Goal: Task Accomplishment & Management: Manage account settings

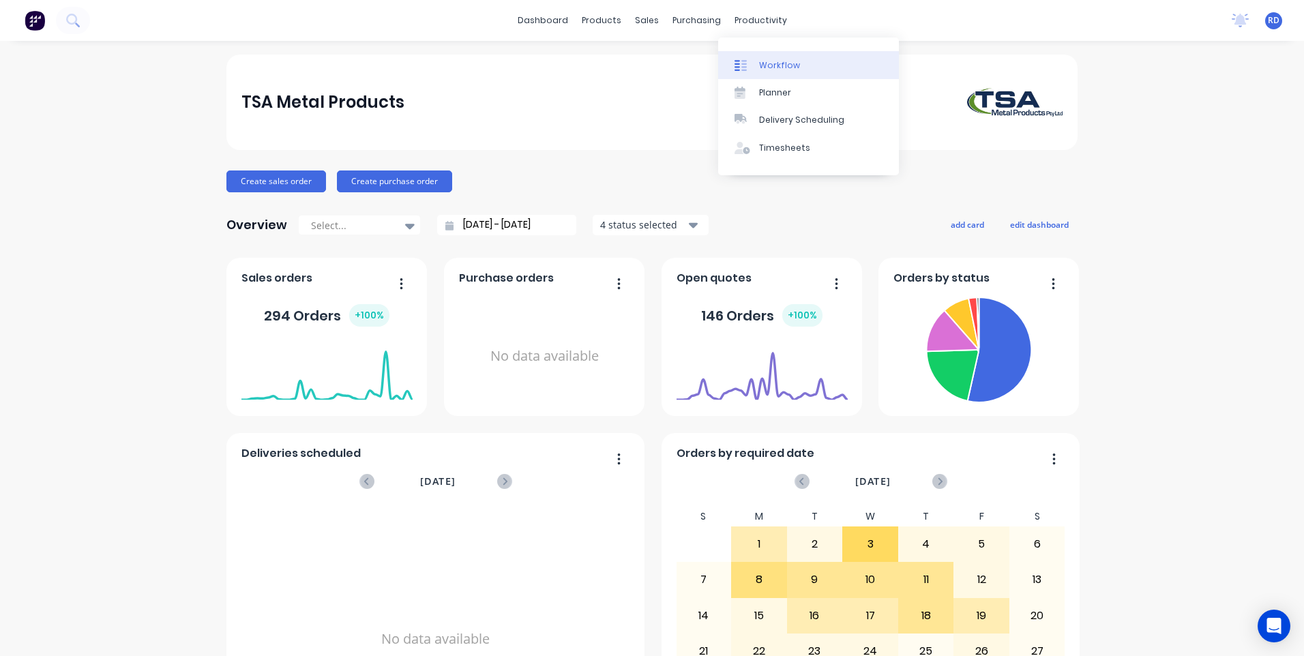
click at [775, 70] on div "Workflow" at bounding box center [779, 65] width 41 height 12
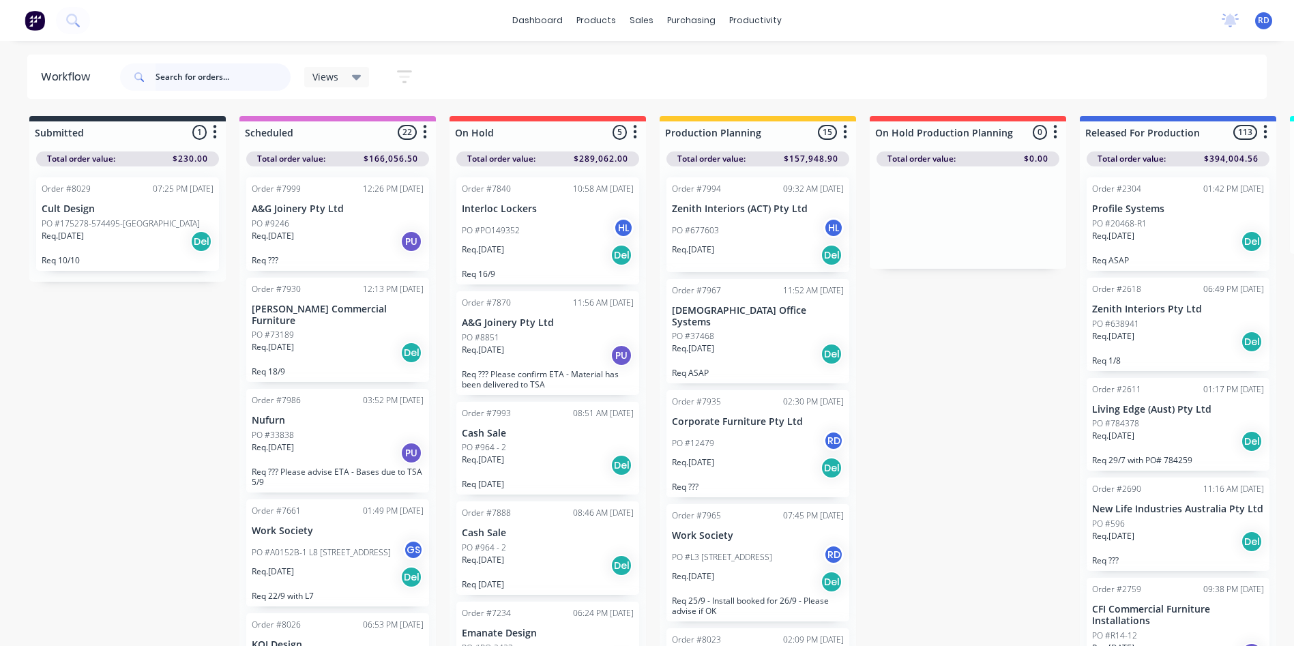
click at [203, 76] on input "text" at bounding box center [222, 76] width 135 height 27
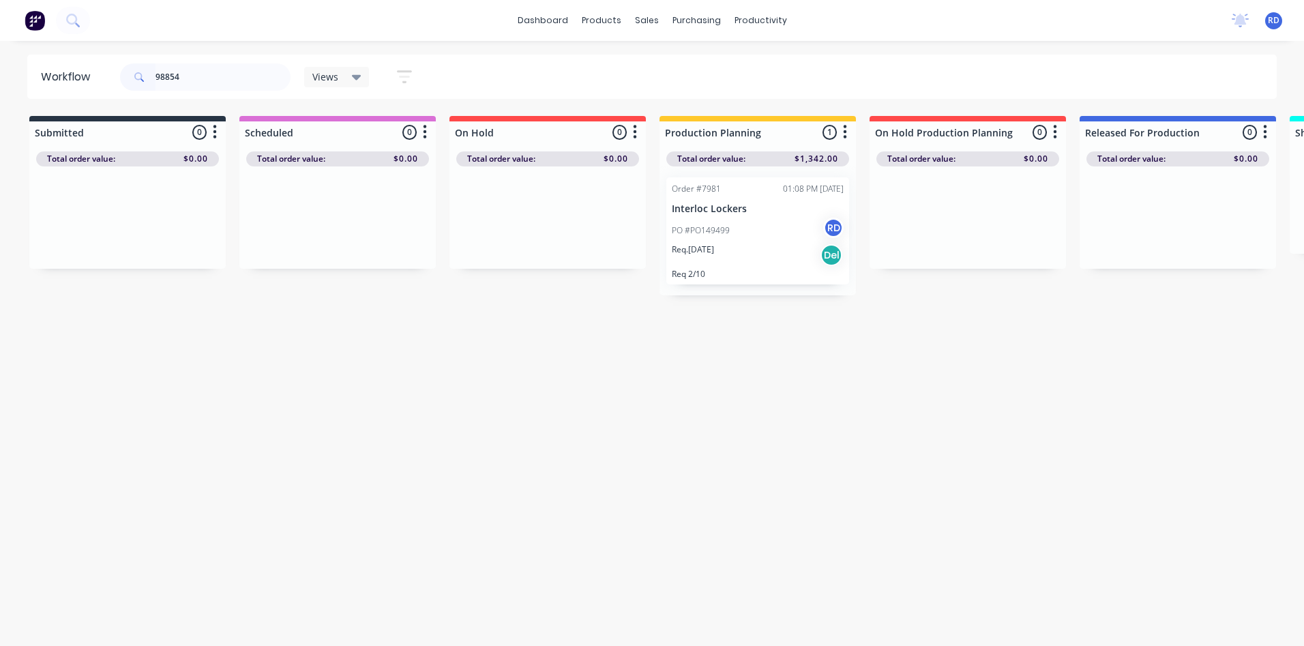
click at [732, 248] on div "Req. [DATE] Del" at bounding box center [758, 254] width 172 height 23
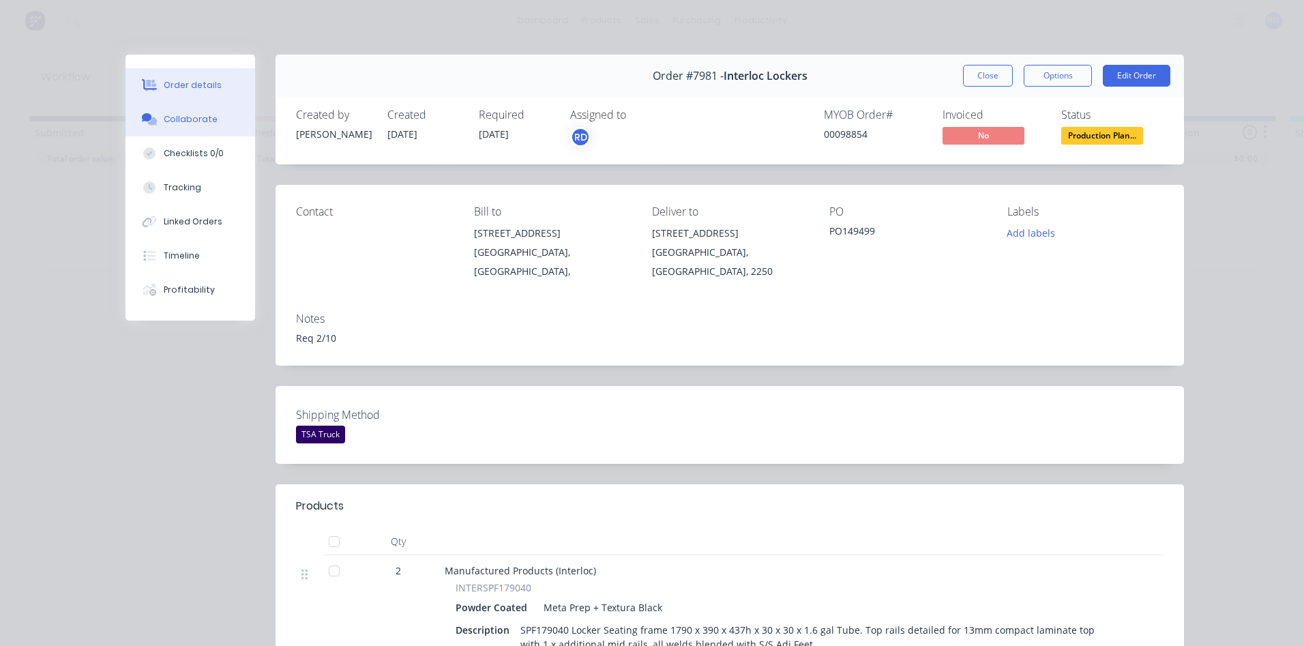
click at [196, 120] on div "Collaborate" at bounding box center [191, 119] width 54 height 12
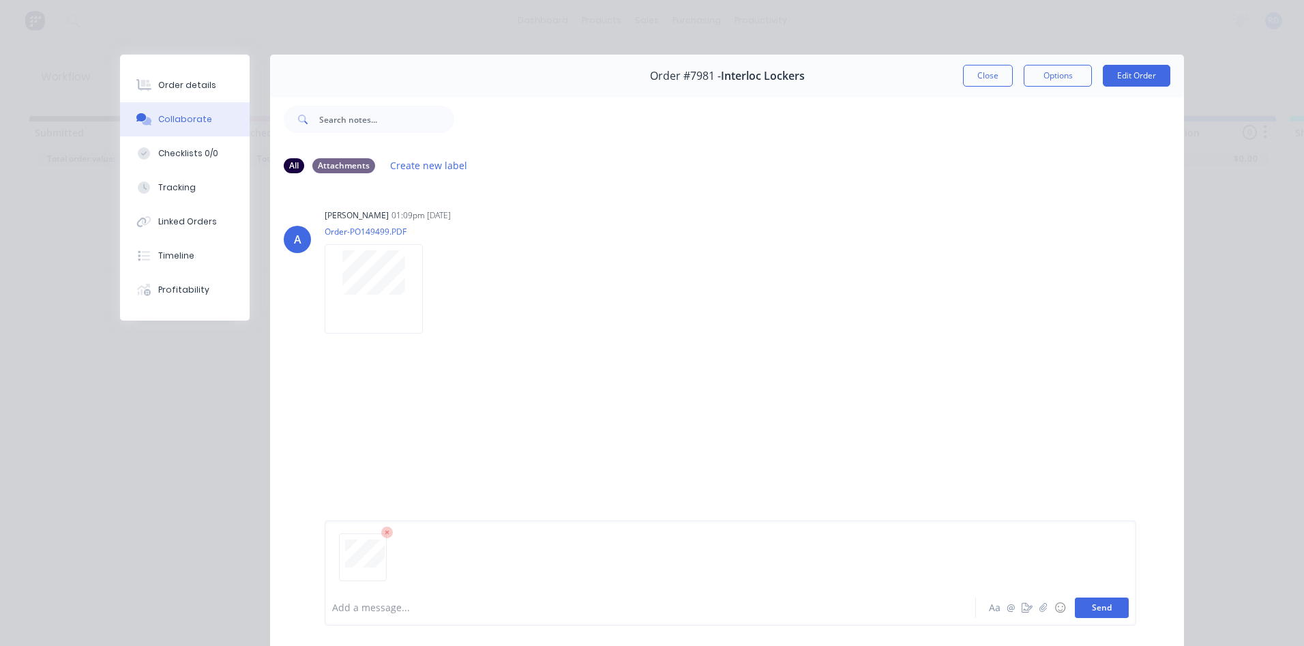
click at [1092, 610] on button "Send" at bounding box center [1102, 607] width 54 height 20
click at [1096, 603] on button "Send" at bounding box center [1102, 607] width 54 height 20
click at [926, 430] on div "RD You 09:45am [DATE] 74275.pdf Labels Download Delete" at bounding box center [727, 409] width 914 height 123
click at [986, 83] on button "Close" at bounding box center [988, 76] width 50 height 22
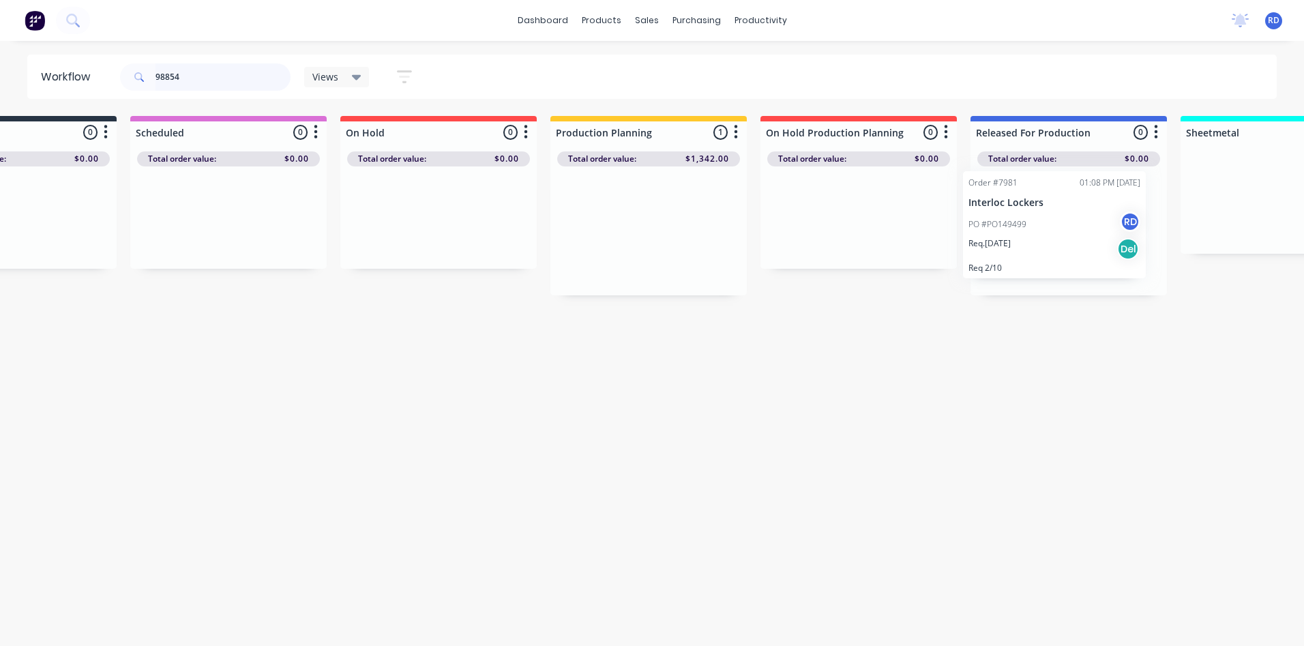
drag, startPoint x: 750, startPoint y: 237, endPoint x: 1052, endPoint y: 226, distance: 301.6
click at [1052, 226] on div "Submitted 0 Sort By Created date Required date Order number Customer name Most …" at bounding box center [1216, 205] width 2670 height 179
drag, startPoint x: 189, startPoint y: 76, endPoint x: 59, endPoint y: 83, distance: 129.8
click at [59, 83] on header "Workflow 98854 Views Save new view None (Default) edit Delivery edit Production…" at bounding box center [652, 77] width 1250 height 44
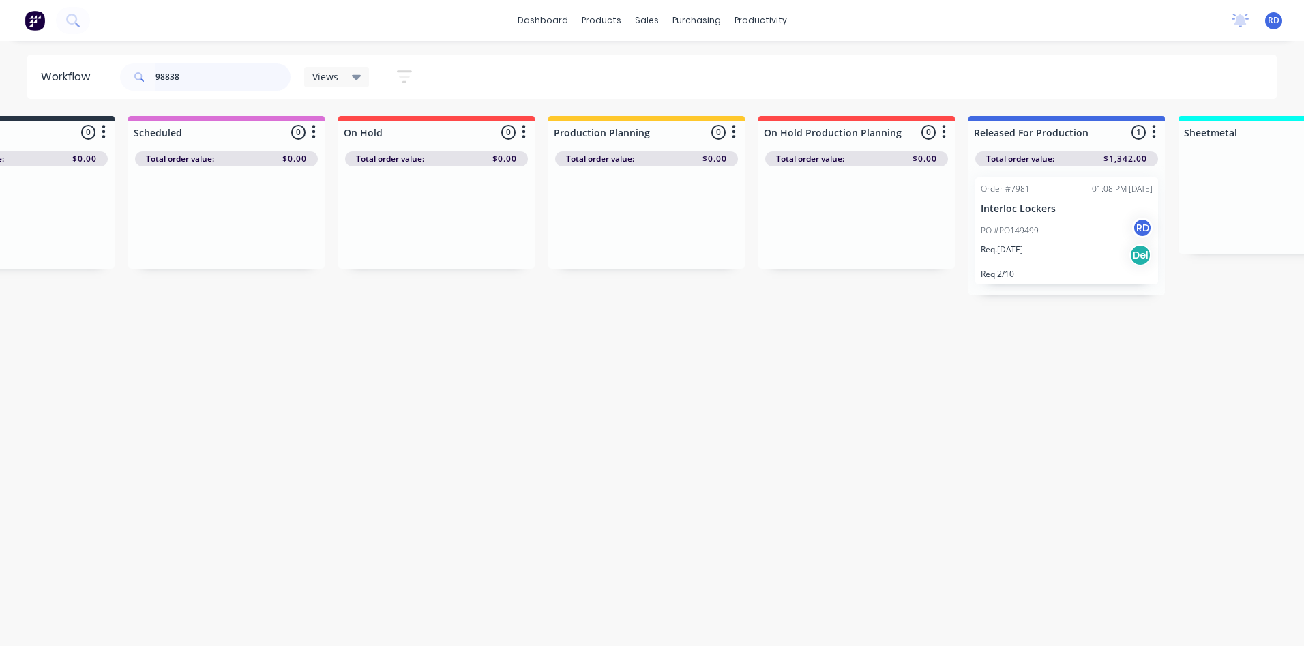
type input "98838"
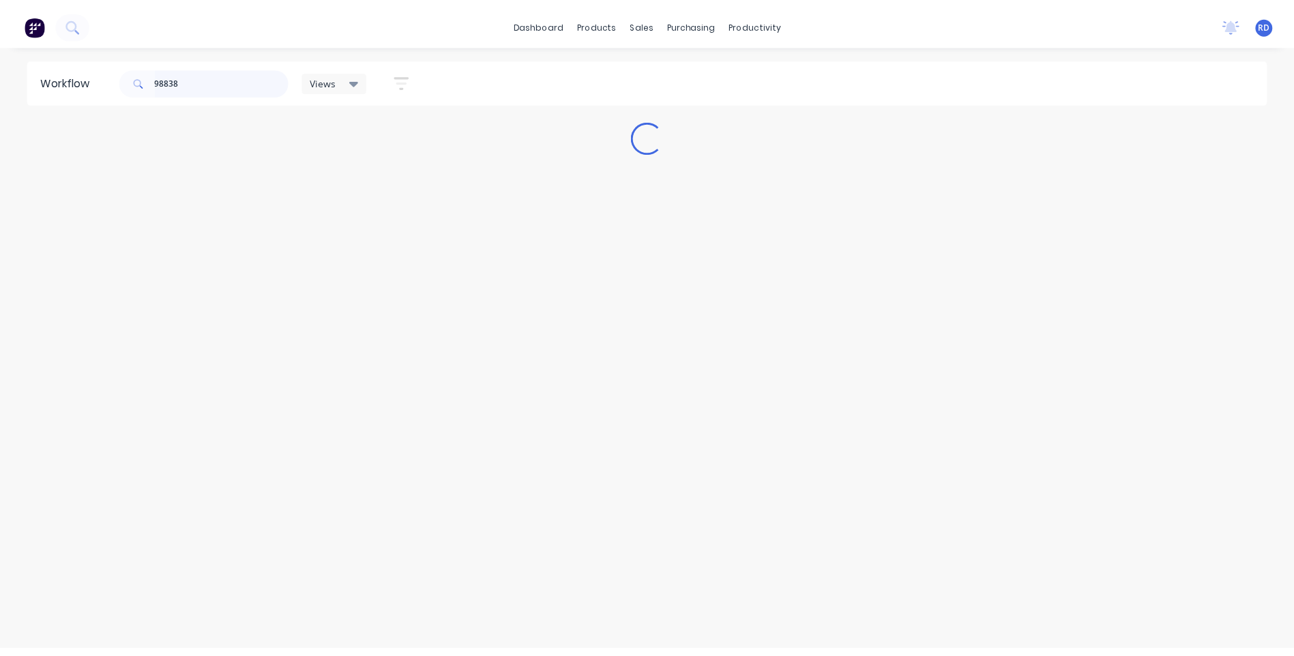
scroll to position [0, 0]
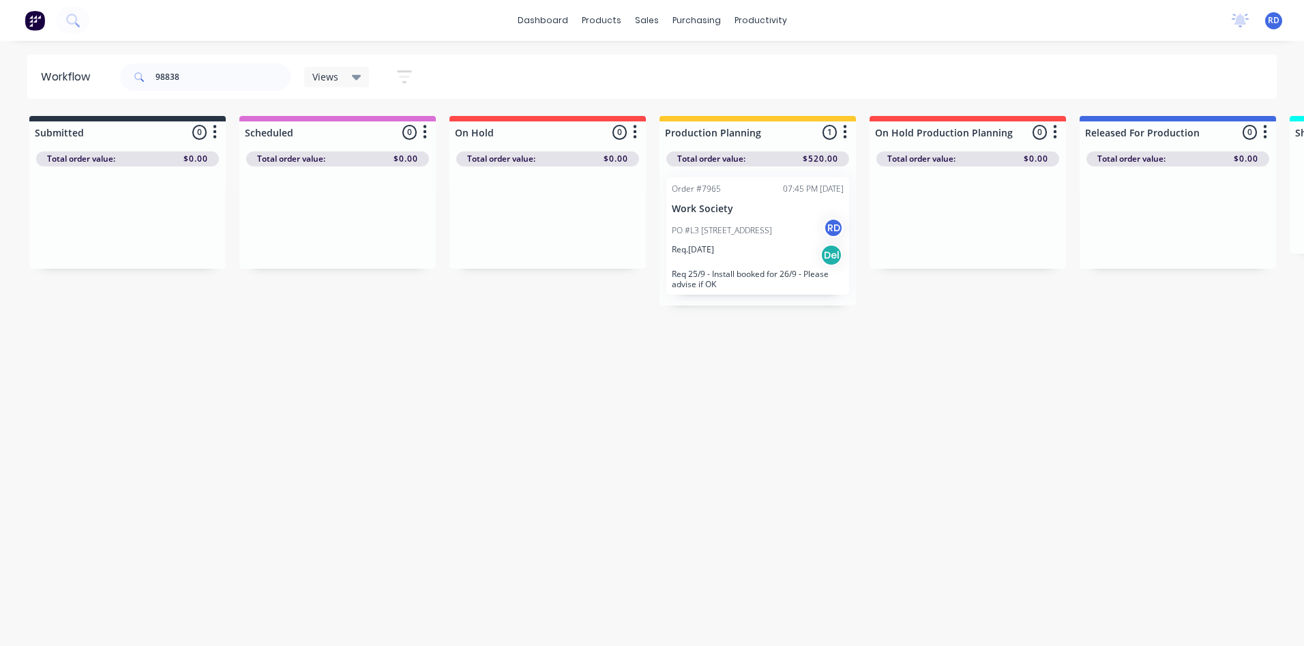
click at [749, 256] on div "Req. [DATE] Del" at bounding box center [758, 254] width 172 height 23
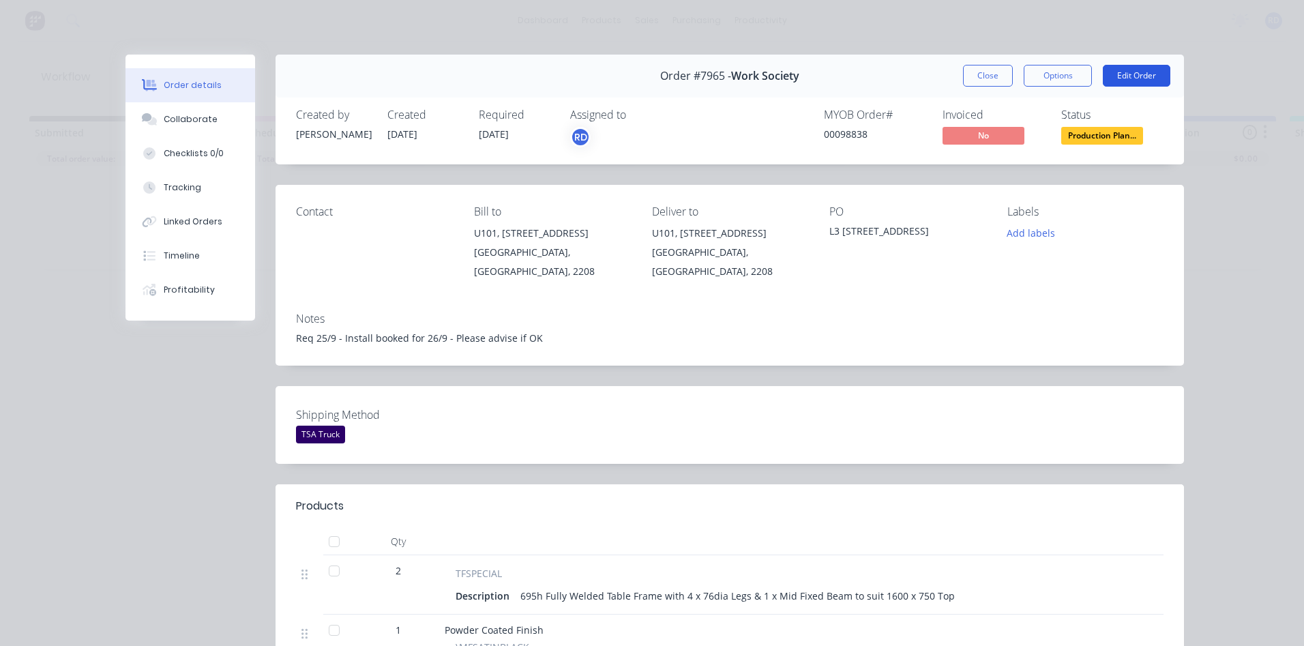
click at [1129, 80] on button "Edit Order" at bounding box center [1137, 76] width 68 height 22
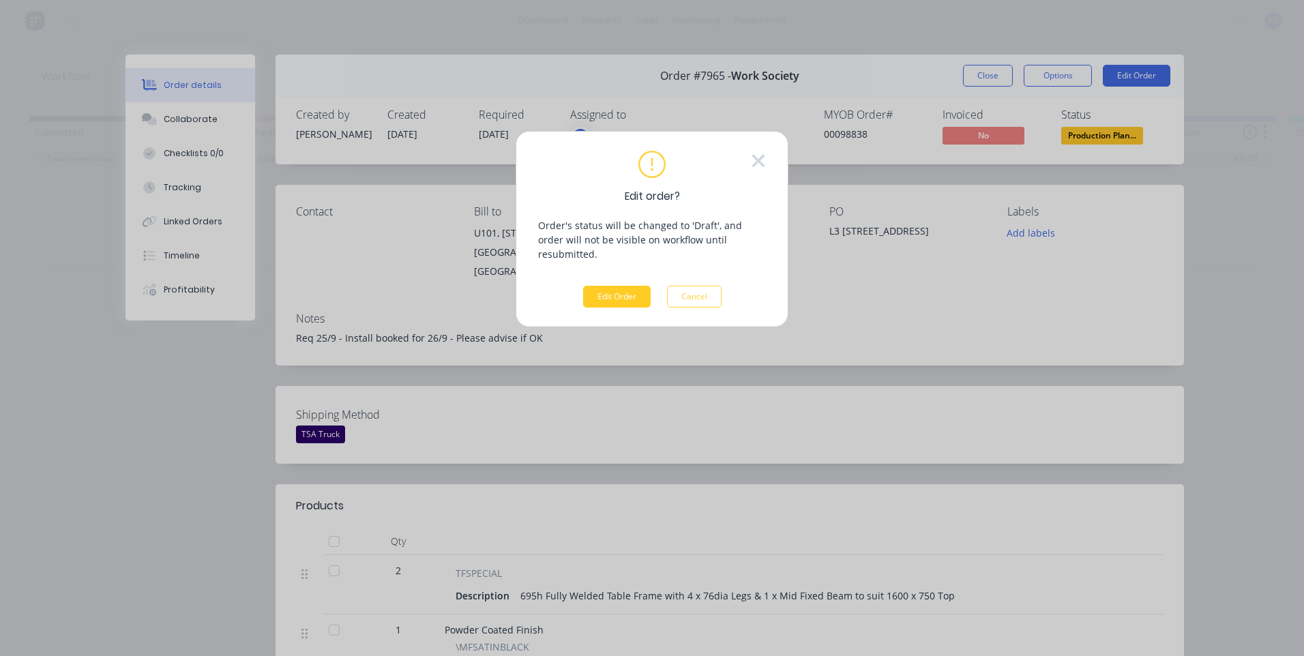
click at [624, 286] on button "Edit Order" at bounding box center [617, 297] width 68 height 22
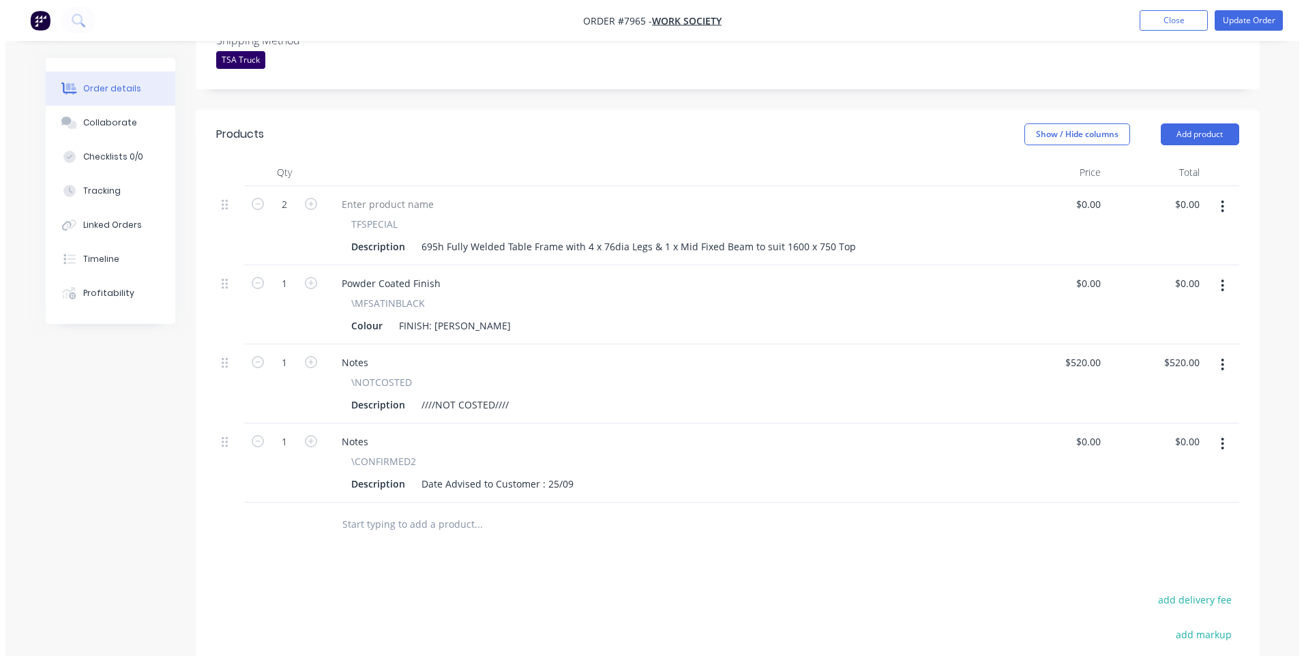
scroll to position [409, 0]
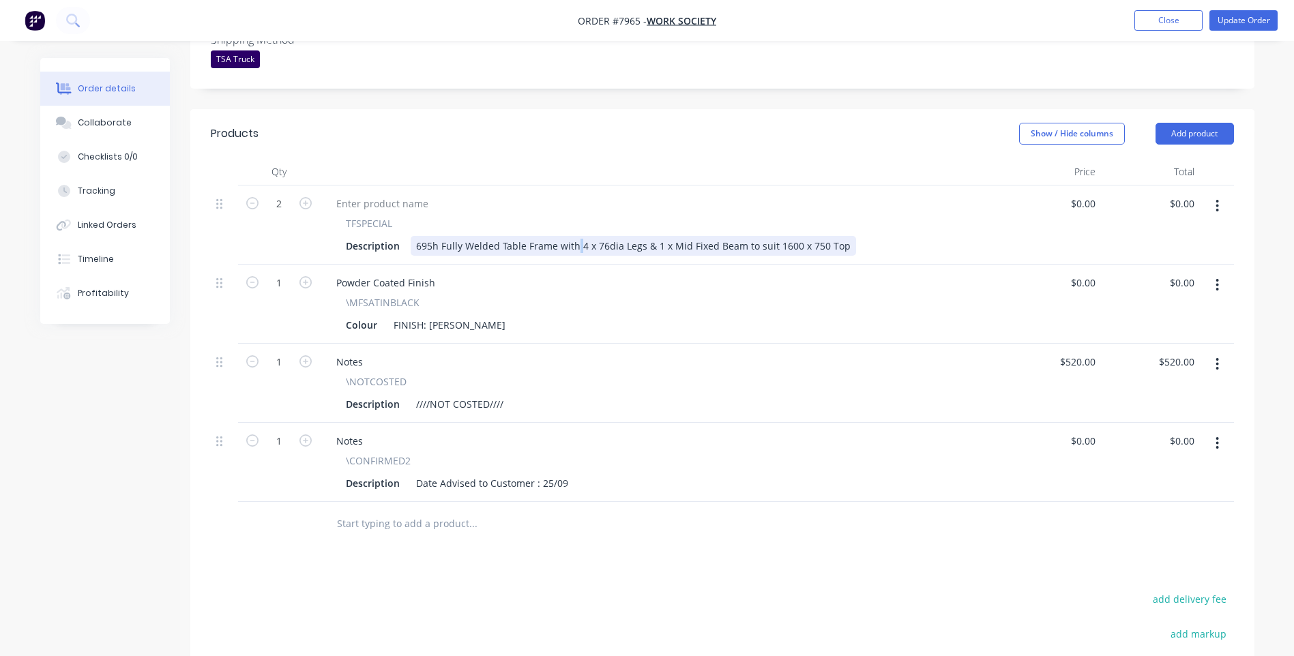
click at [576, 236] on div "695h Fully Welded Table Frame with 4 x 76dia Legs & 1 x Mid Fixed Beam to suit …" at bounding box center [633, 246] width 445 height 20
drag, startPoint x: 441, startPoint y: 208, endPoint x: 392, endPoint y: 207, distance: 49.1
click at [394, 236] on div "Description 695h Fully Welded Table Frame with 1600w x 600d x 695h with 4 x 76d…" at bounding box center [658, 246] width 636 height 20
click at [554, 236] on div "Fully Welded Table Frame with 1600w x 600d x 695h with 4 x 76dia Legs & 1 x Mid…" at bounding box center [681, 246] width 540 height 20
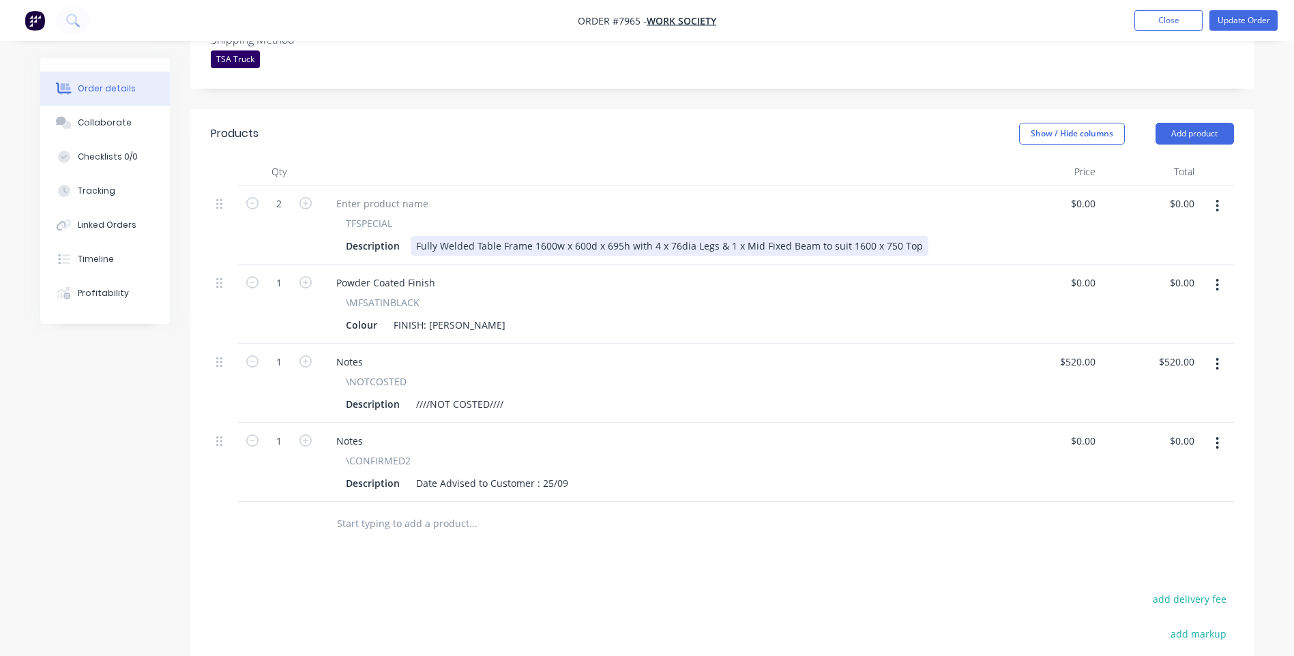
click at [666, 236] on div "Fully Welded Table Frame 1600w x 600d x 695h with 4 x 76dia Legs & 1 x Mid Fixe…" at bounding box center [670, 246] width 518 height 20
click at [699, 236] on div "Fully Welded Table Frame 1600w x 600d x 695h with 4 x Ø76dia Legs & 1 x Mid Fix…" at bounding box center [673, 246] width 525 height 20
drag, startPoint x: 553, startPoint y: 206, endPoint x: 535, endPoint y: 204, distance: 17.8
click at [535, 236] on div "Fully Welded Table Frame 1600w x 600d x 695h with 4 x Ø76 Legs & 1 x Mid Fixed …" at bounding box center [666, 246] width 511 height 20
drag, startPoint x: 584, startPoint y: 205, endPoint x: 571, endPoint y: 209, distance: 13.4
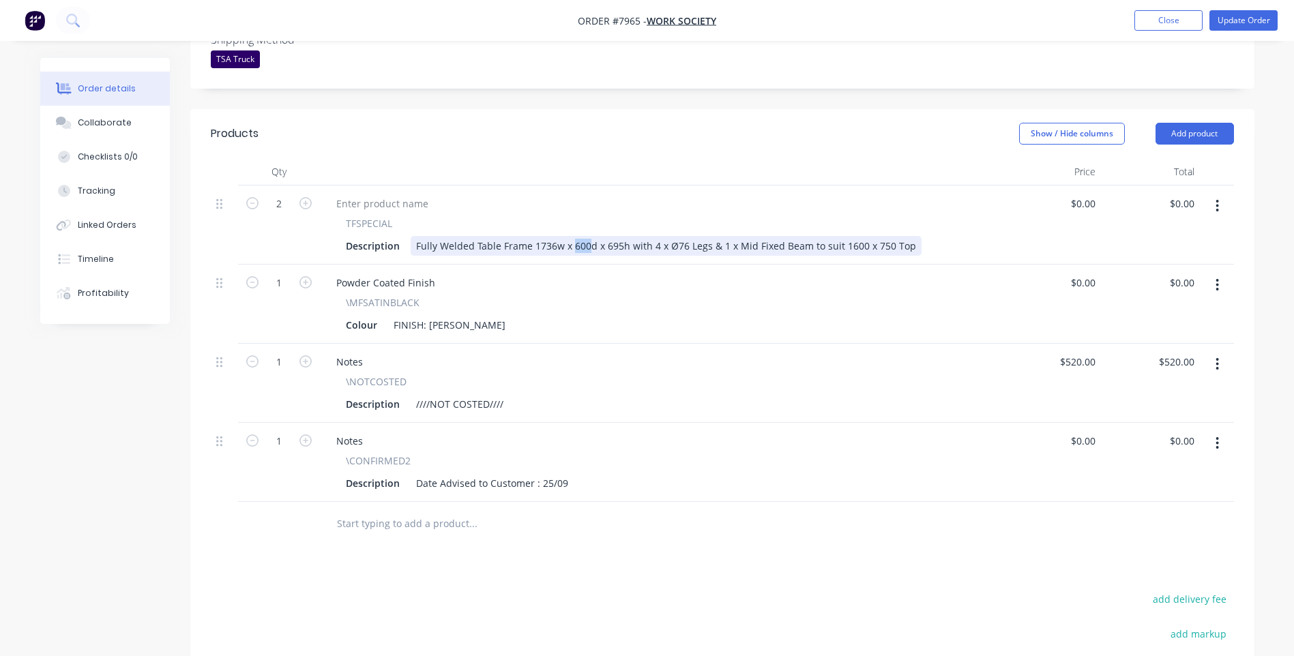
click at [571, 236] on div "Fully Welded Table Frame 1736w x 600d x 695h with 4 x Ø76 Legs & 1 x Mid Fixed …" at bounding box center [666, 246] width 511 height 20
click at [649, 236] on div "Fully Welded Table Frame 1736w x 736d x 695h with 4 x Ø76 Legs & 1 x Mid Fixed …" at bounding box center [666, 246] width 511 height 20
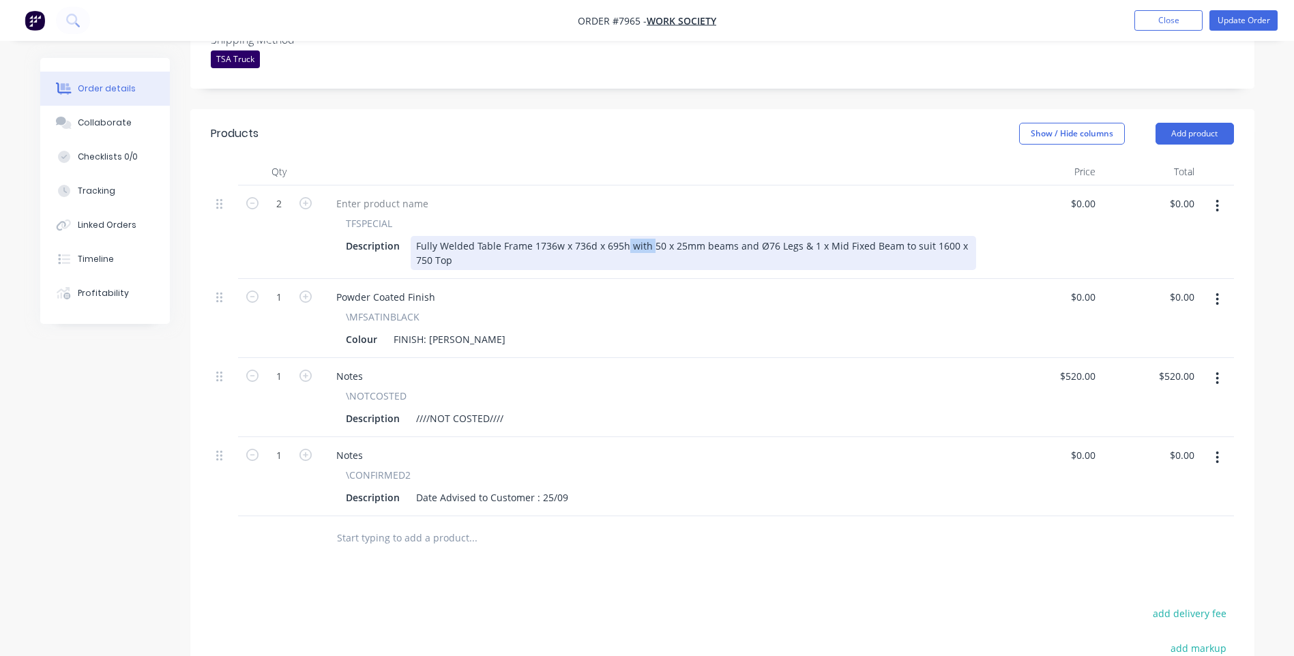
drag, startPoint x: 648, startPoint y: 208, endPoint x: 625, endPoint y: 211, distance: 23.3
click at [625, 236] on div "Fully Welded Table Frame 1736w x 736d x 695h with 50 x 25mm beams and Ø76 Legs …" at bounding box center [693, 253] width 565 height 34
drag, startPoint x: 710, startPoint y: 208, endPoint x: 683, endPoint y: 208, distance: 27.3
click at [683, 236] on div "Fully Welded Table Frame 1736w x 736d x 695h, 50 x 25mm beams and Ø76 Legs & 1 …" at bounding box center [693, 253] width 565 height 34
click at [791, 236] on div "Fully Welded Table Frame 1736w x 736d x 695h, 50 x 25mm tube frame and Ø76 Legs…" at bounding box center [693, 253] width 565 height 34
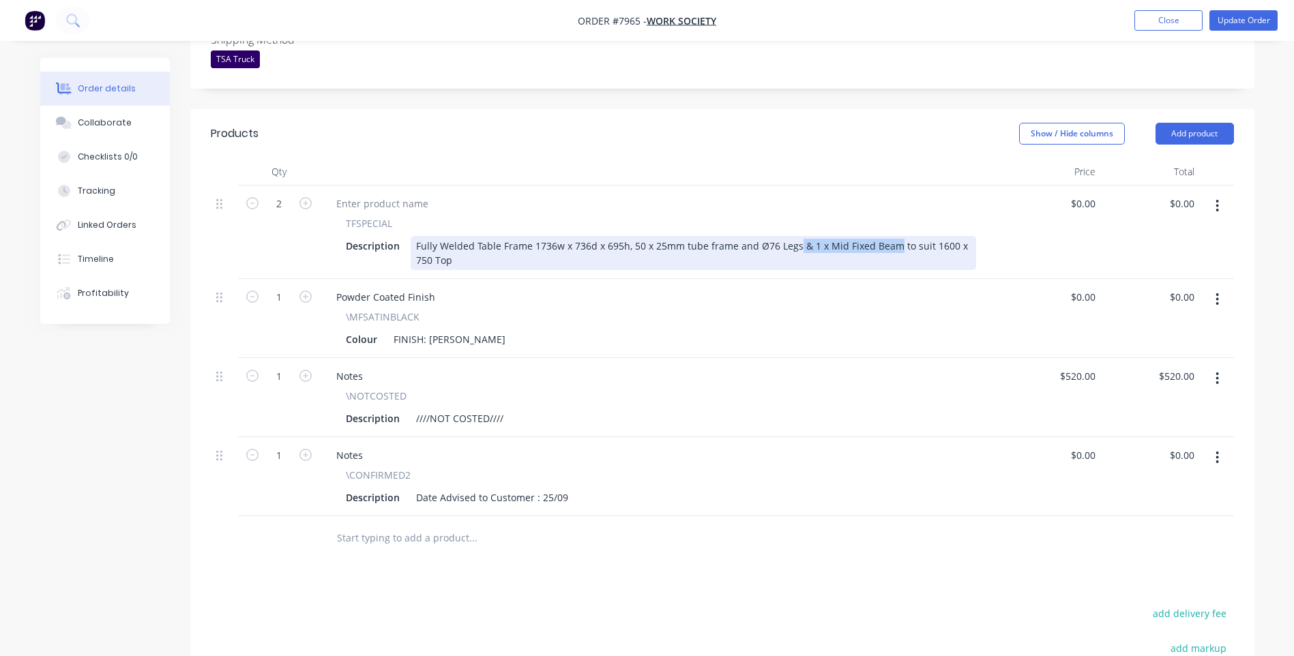
drag, startPoint x: 891, startPoint y: 209, endPoint x: 794, endPoint y: 209, distance: 96.8
click at [794, 236] on div "Fully Welded Table Frame 1736w x 736d x 695h, 50 x 25mm tube frame and Ø76 Legs…" at bounding box center [693, 253] width 565 height 34
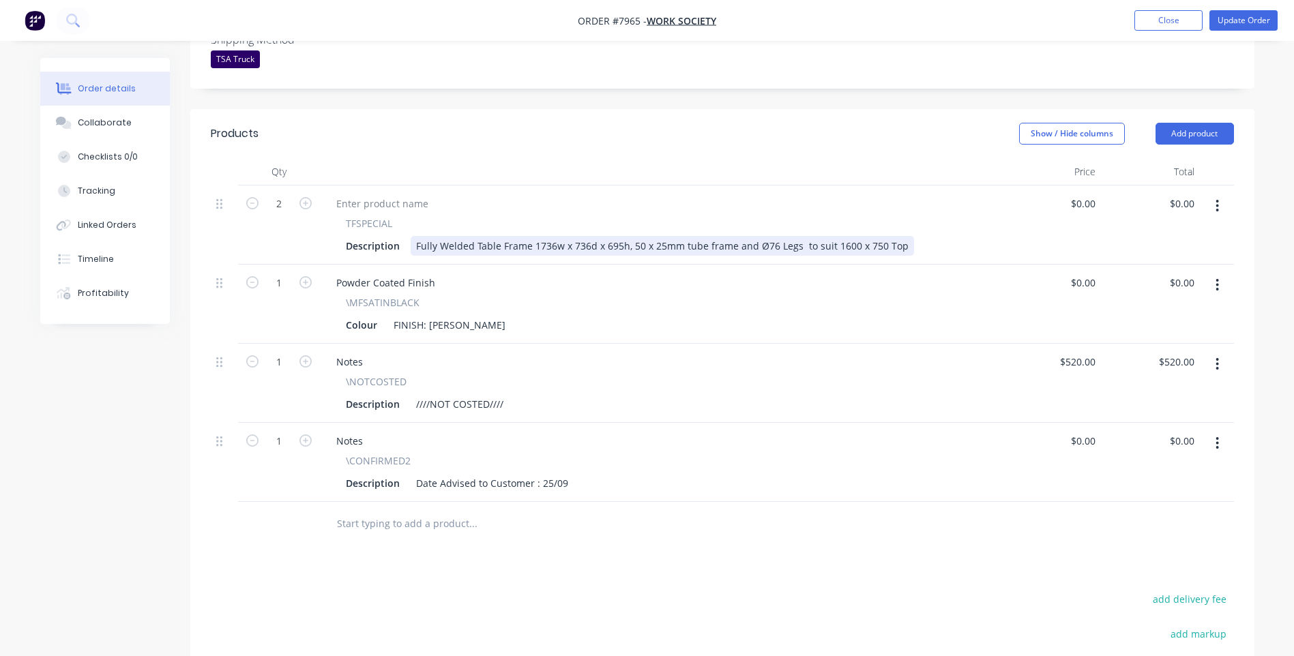
click at [732, 236] on div "Fully Welded Table Frame 1736w x 736d x 695h, 50 x 25mm tube frame and Ø76 Legs…" at bounding box center [662, 246] width 503 height 20
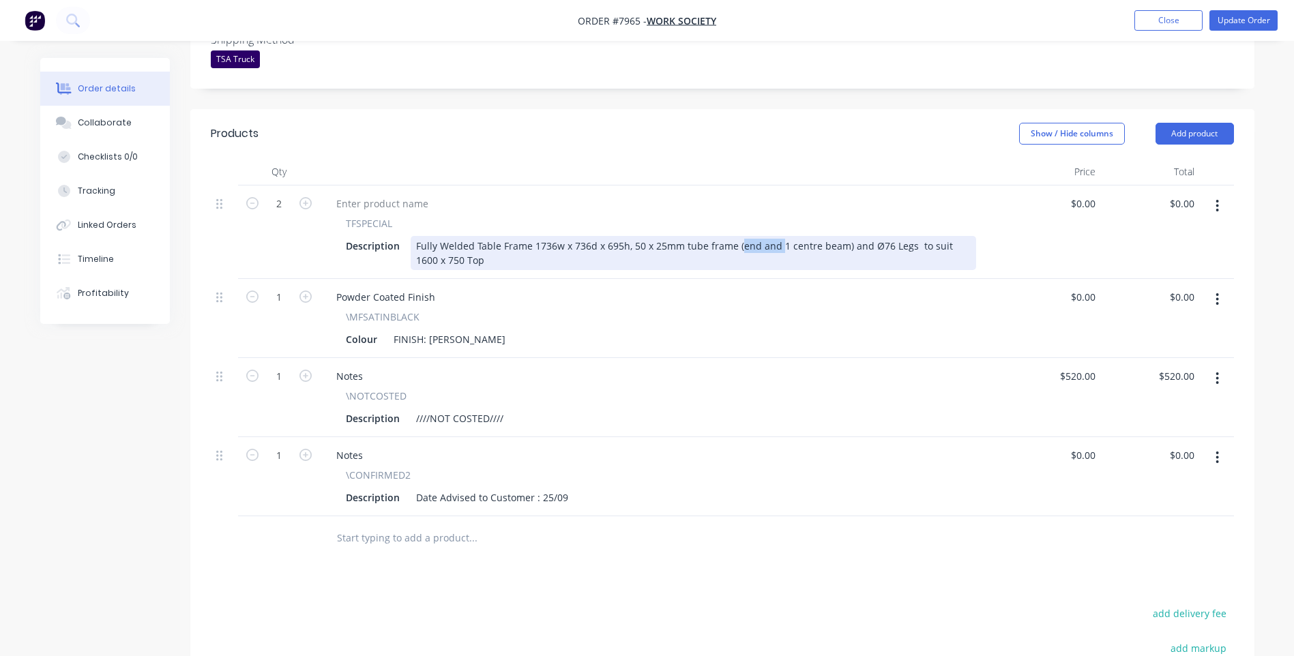
drag, startPoint x: 775, startPoint y: 207, endPoint x: 734, endPoint y: 210, distance: 40.4
click at [734, 236] on div "Fully Welded Table Frame 1736w x 736d x 695h, 50 x 25mm tube frame (end and 1 c…" at bounding box center [693, 253] width 565 height 34
click at [799, 236] on div "Fully Welded Table Frame 1736w x 736d x 695h, 50 x 25mm tube frame (1 centre be…" at bounding box center [693, 253] width 565 height 34
click at [494, 236] on div "Fully Welded Table Frame 1736w x 736d x 695h, 50 x 25mm tube frame (1 centre be…" at bounding box center [693, 253] width 565 height 34
drag, startPoint x: 533, startPoint y: 222, endPoint x: 510, endPoint y: 222, distance: 22.5
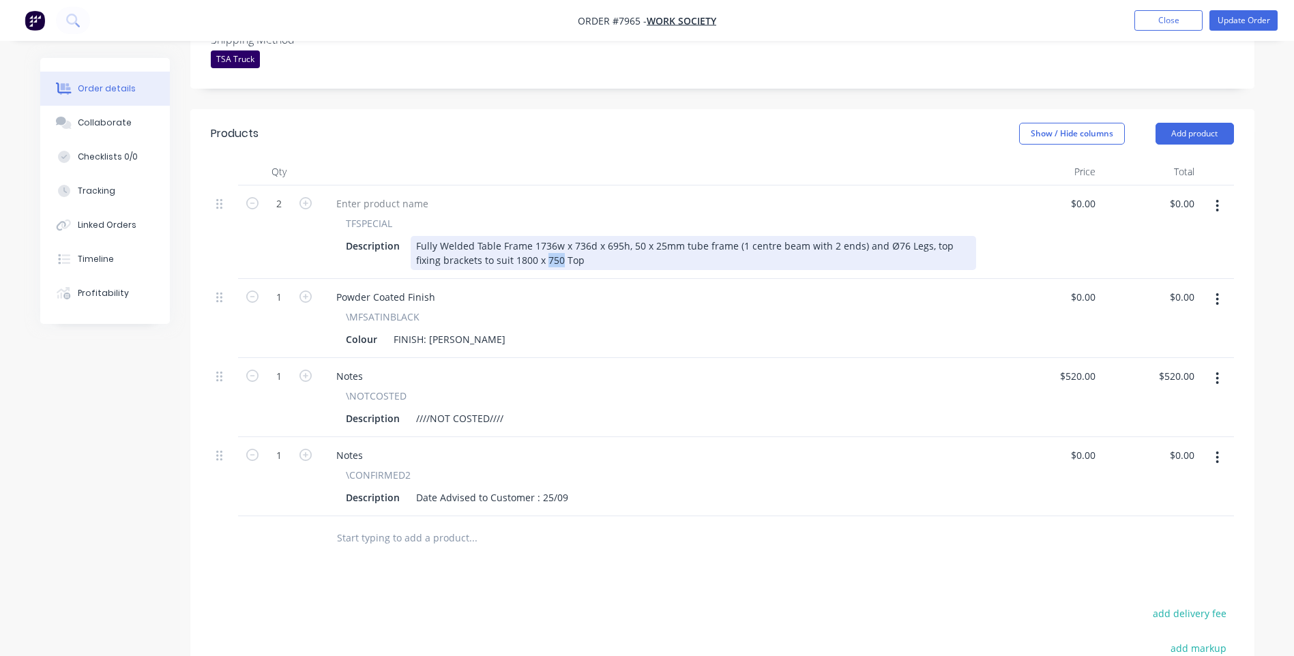
click at [514, 236] on div "Fully Welded Table Frame 1736w x 736d x 695h, 50 x 25mm tube frame (1 centre be…" at bounding box center [693, 253] width 565 height 34
click at [515, 236] on div "Fully Welded Table Frame 1736w x 736d x 695h, 50 x 25mm tube frame (1 centre be…" at bounding box center [693, 253] width 565 height 34
click at [579, 236] on div "Fully Welded Table Frame 1736w x 736d x 695h, 50 x 25mm tube frame (1 centre be…" at bounding box center [693, 253] width 565 height 34
click at [860, 236] on div "Fully Welded Table Frame 1736w x 736d x 695h, 50 x 25mm tube frame (1 centre be…" at bounding box center [693, 253] width 565 height 34
click at [863, 236] on div "Fully Welded Table Frame 1736w x 736d x 695h, 50 x 25mm tube frame (1 centre be…" at bounding box center [693, 253] width 565 height 34
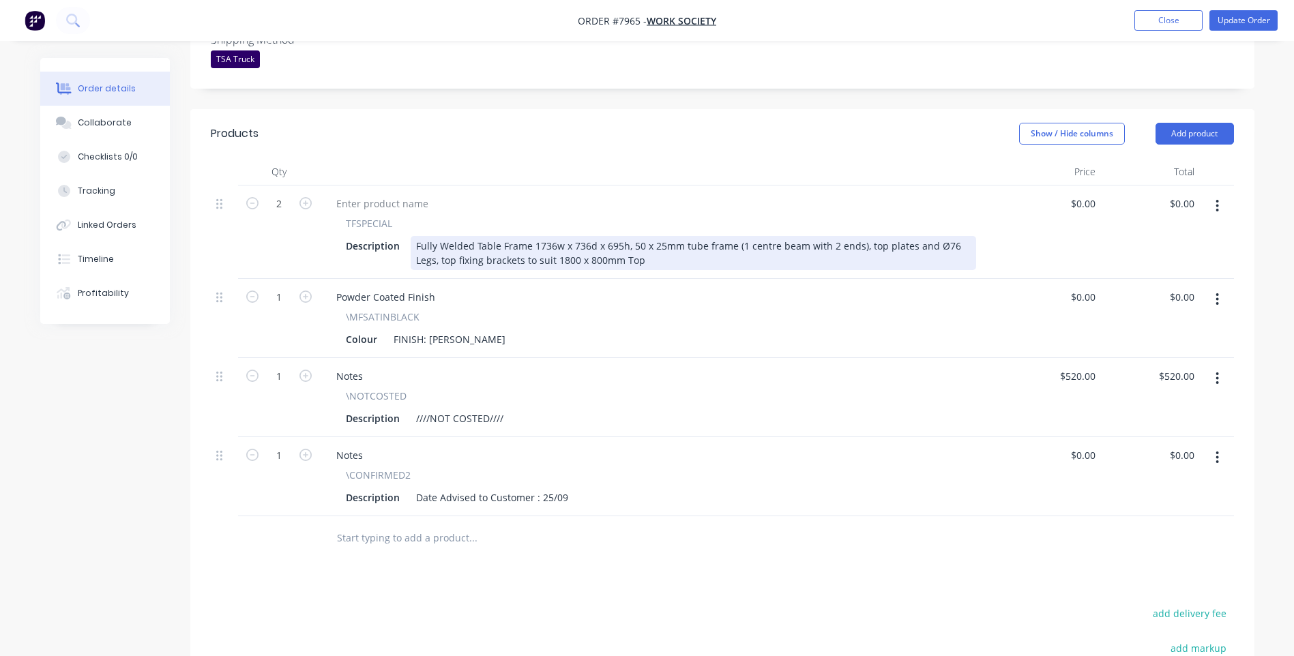
click at [861, 236] on div "Fully Welded Table Frame 1736w x 736d x 695h, 50 x 25mm tube frame (1 centre be…" at bounding box center [693, 253] width 565 height 34
click at [456, 236] on div "Fully Welded Table Frame 1736w x 736d x 695h, 50 x 25mm tube frame (1 centre be…" at bounding box center [693, 253] width 565 height 34
click at [934, 236] on div "Fully Welded Table Frame 1736w x 736d x 695h, 50 x 25mm tube frame (1 centre be…" at bounding box center [693, 253] width 565 height 34
drag, startPoint x: 544, startPoint y: 224, endPoint x: 459, endPoint y: 225, distance: 84.6
click at [459, 236] on div "Fully Welded Table Frame 1736w x 736d x 695h, 50 x 25mm tube frame (1 centre be…" at bounding box center [693, 253] width 565 height 34
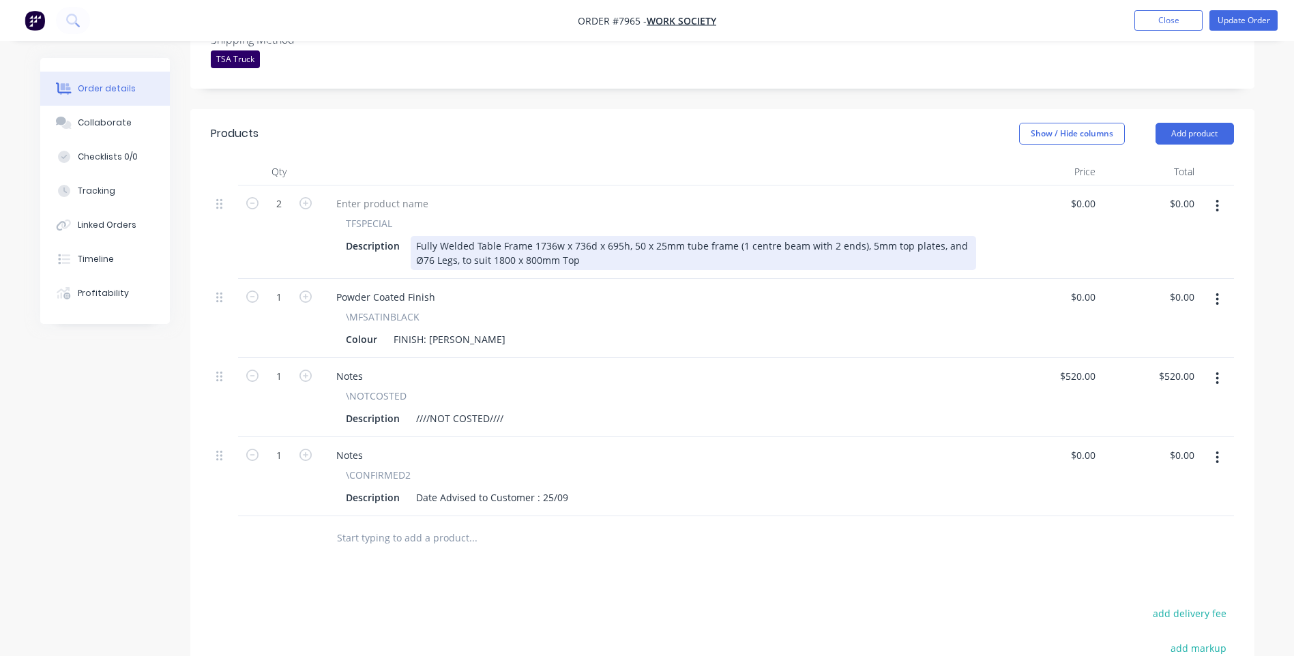
click at [935, 236] on div "Fully Welded Table Frame 1736w x 736d x 695h, 50 x 25mm tube frame (1 centre be…" at bounding box center [693, 253] width 565 height 34
drag, startPoint x: 542, startPoint y: 222, endPoint x: 498, endPoint y: 223, distance: 44.3
click at [498, 236] on div "Fully Welded Table Frame 1736w x 736d x 695h, 50 x 25mm tube frame (1 centre be…" at bounding box center [693, 253] width 565 height 34
drag, startPoint x: 479, startPoint y: 223, endPoint x: 544, endPoint y: 223, distance: 64.1
click at [544, 236] on div "Fully Welded Table Frame 1736w x 736d x 695h, 50 x 25mm tube frame (1 centre be…" at bounding box center [693, 253] width 565 height 34
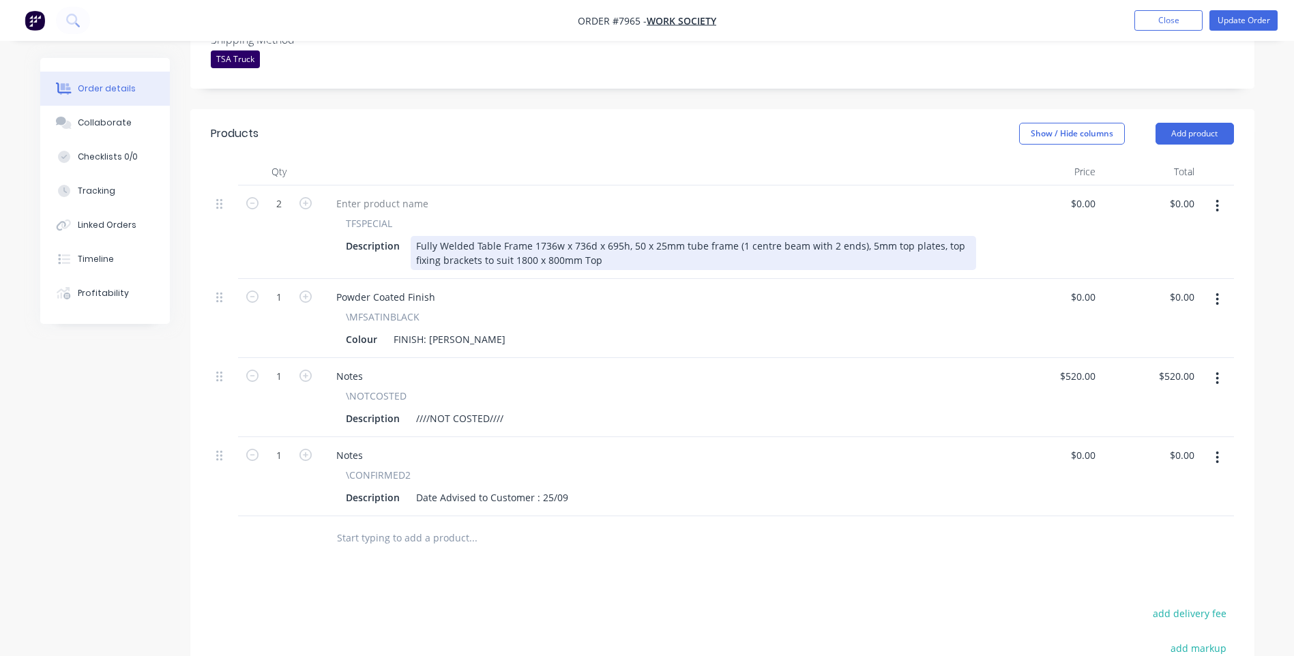
click at [856, 236] on div "Fully Welded Table Frame 1736w x 736d x 695h, 50 x 25mm tube frame (1 centre be…" at bounding box center [693, 253] width 565 height 34
drag, startPoint x: 703, startPoint y: 209, endPoint x: 682, endPoint y: 209, distance: 21.1
click at [682, 236] on div "Fully Welded Table Frame 1736w x 736d x 695h, 50 x 25mm tube frame (1 centre be…" at bounding box center [693, 253] width 565 height 34
click at [896, 236] on div "Fully Welded Table Frame 1736w x 736d x 695h, 50 x 25mm tube frame (1 centre be…" at bounding box center [693, 253] width 565 height 34
click at [916, 236] on div "Fully Welded Table Frame 1736w x 736d x 695h, 50 x 25mm tube frame (1 centre be…" at bounding box center [693, 253] width 565 height 34
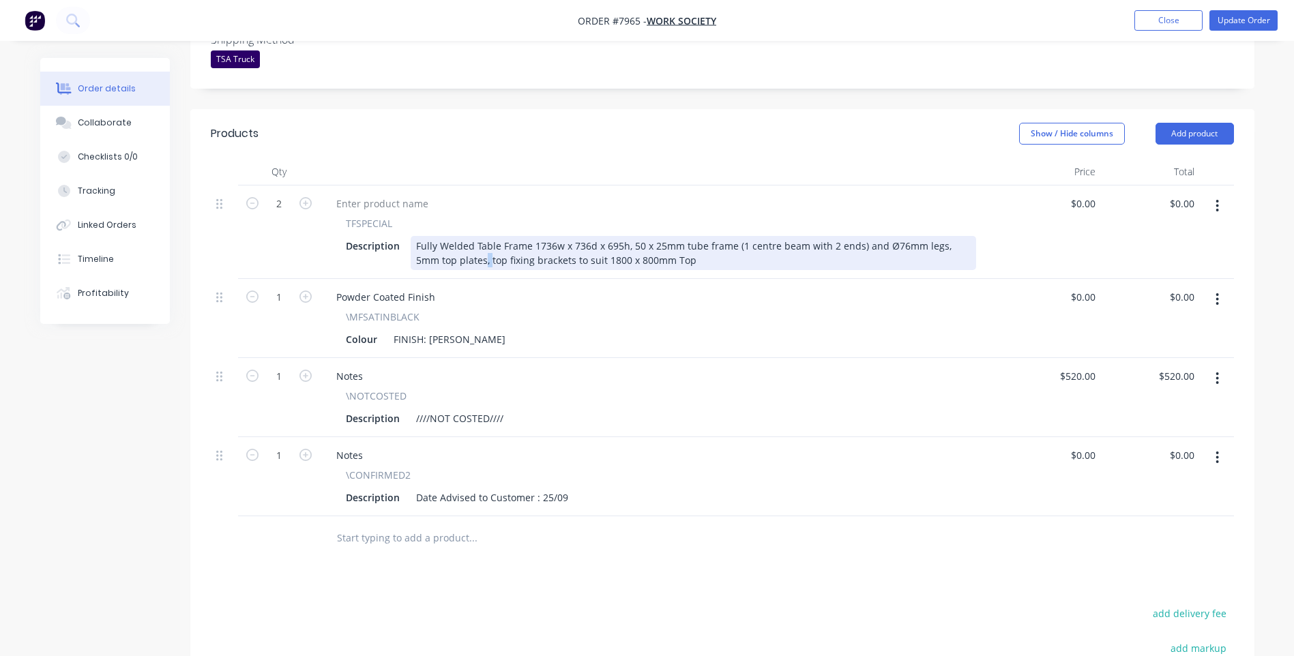
click at [460, 236] on div "Fully Welded Table Frame 1736w x 736d x 695h, 50 x 25mm tube frame (1 centre be…" at bounding box center [693, 253] width 565 height 34
drag, startPoint x: 480, startPoint y: 224, endPoint x: 961, endPoint y: 207, distance: 481.1
click at [938, 216] on div "TFSPECIAL Description Fully Welded Table Frame 1736w x 736d x 695h, 50 x 25mm t…" at bounding box center [660, 243] width 671 height 54
click at [480, 236] on div "Fully Welded Table Frame 1736w x 736d x 695h, 50 x 25mm tube frame (1 centre be…" at bounding box center [693, 253] width 565 height 34
click at [477, 236] on div "Fully Welded Table Frame 1736w x 736d x 695h, 50 x 25mm tube frame (1 centre be…" at bounding box center [693, 253] width 565 height 34
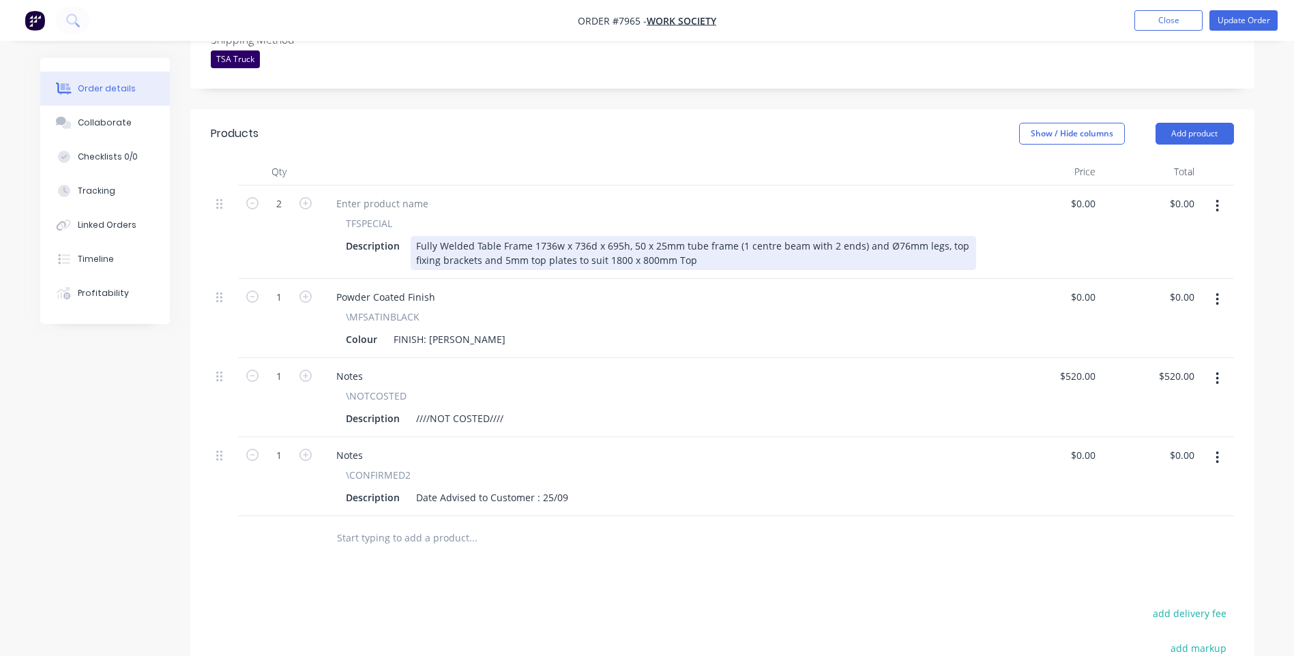
click at [623, 236] on div "Fully Welded Table Frame 1736w x 736d x 695h, 50 x 25mm tube frame (1 centre be…" at bounding box center [693, 253] width 565 height 34
click at [626, 236] on div "Fully Welded Table Frame 1736w x 736d x 695h, 50 x 25mm tube frame (1 centre be…" at bounding box center [693, 253] width 565 height 34
click at [659, 236] on div "Fully Welded Table Frame 1736w x 736d x 695h, 50 x 25mm tube frame (1 centre be…" at bounding box center [693, 253] width 565 height 34
click at [704, 236] on div "Fully Welded Table Frame 1736w x 736d x 695h, 50 x 25mm tube frame (1 centre be…" at bounding box center [693, 253] width 565 height 34
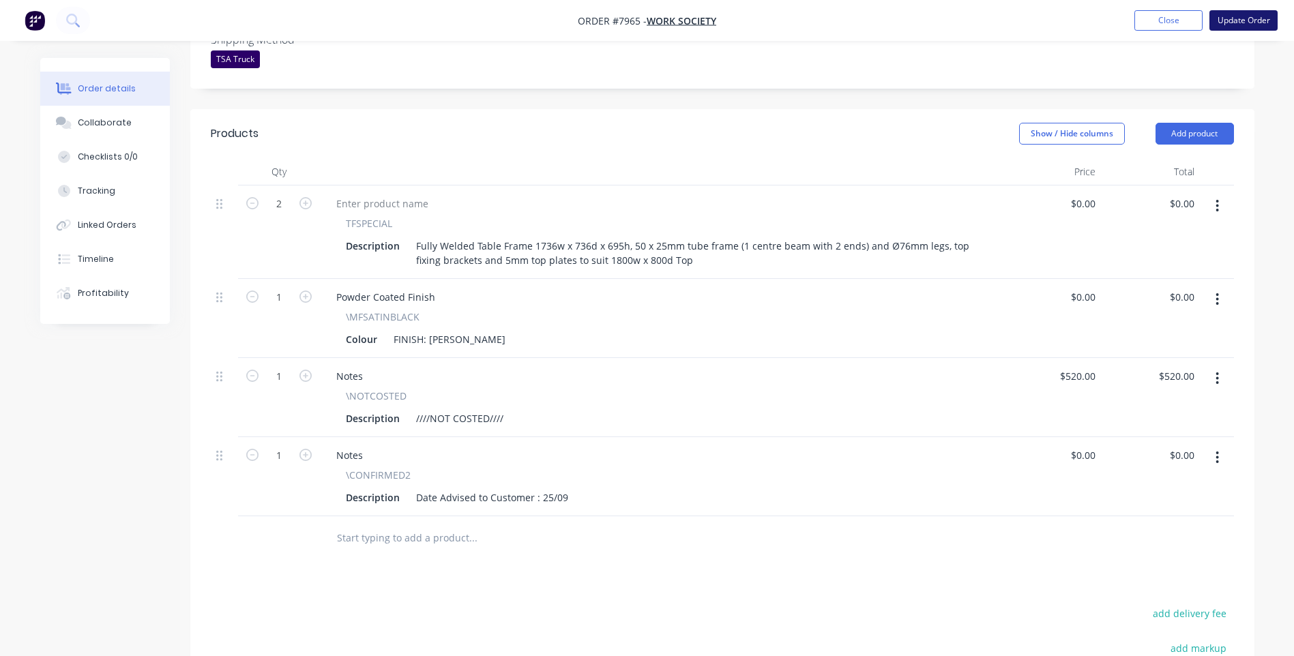
click at [1241, 19] on button "Update Order" at bounding box center [1243, 20] width 68 height 20
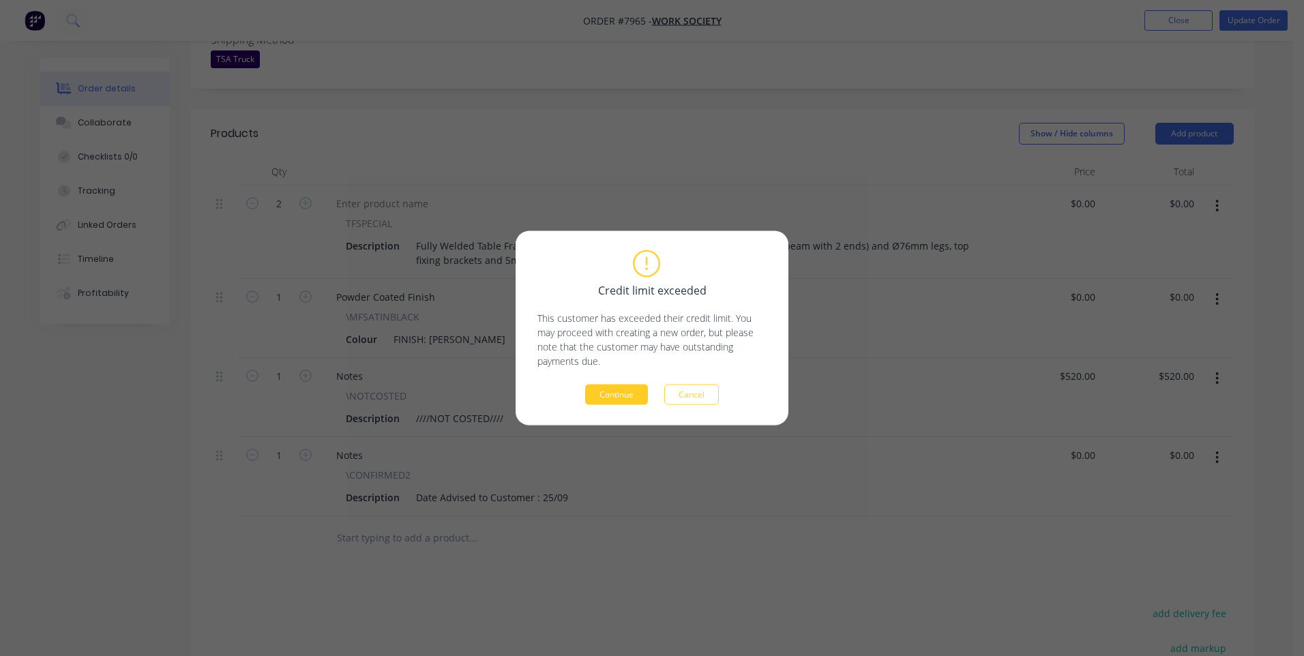
click at [619, 396] on button "Continue" at bounding box center [616, 395] width 63 height 20
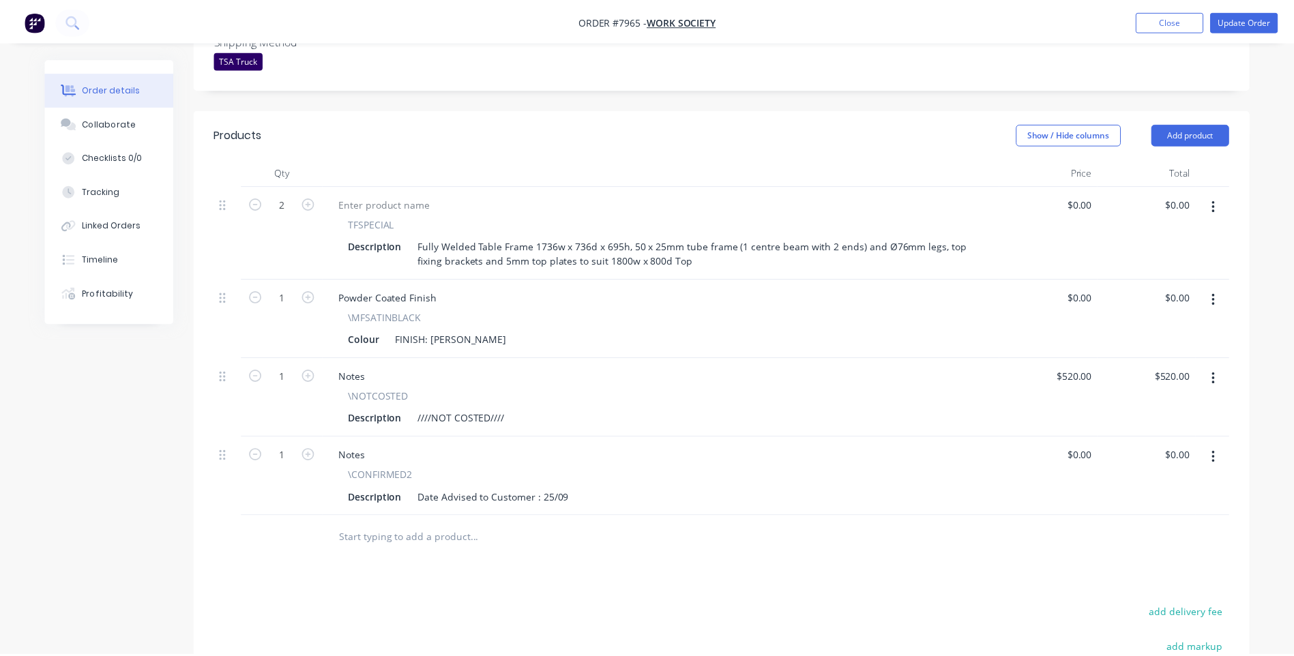
scroll to position [408, 0]
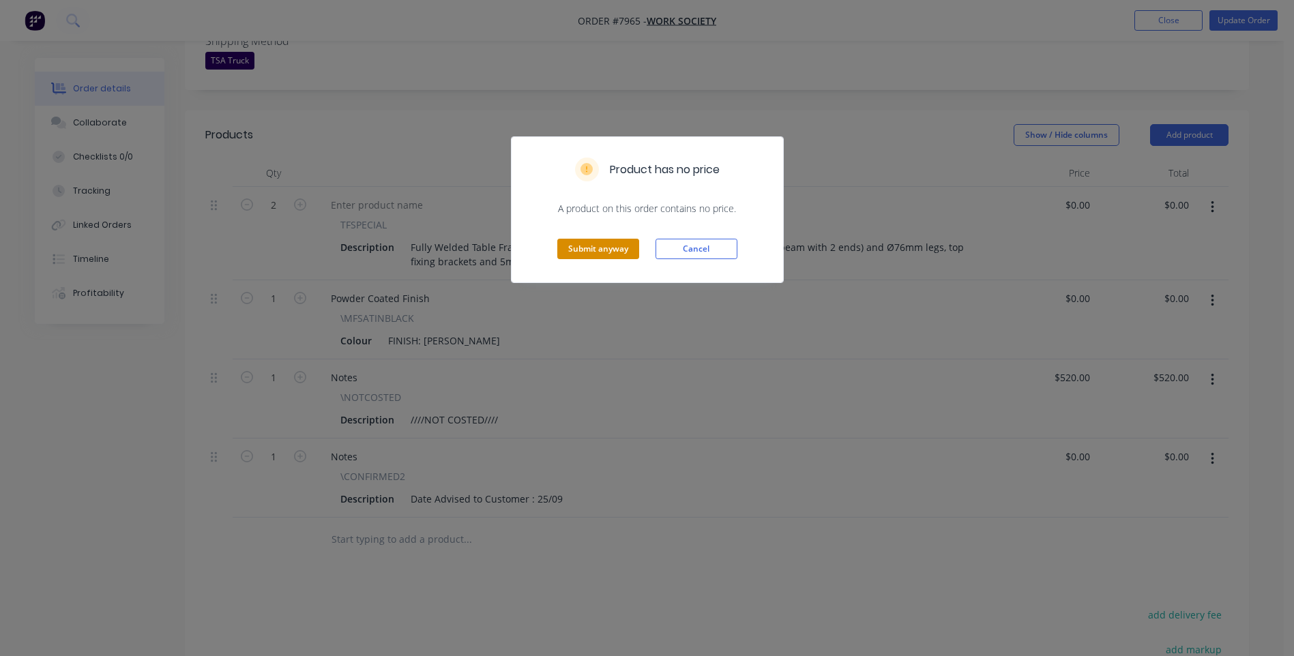
click at [589, 254] on button "Submit anyway" at bounding box center [598, 249] width 82 height 20
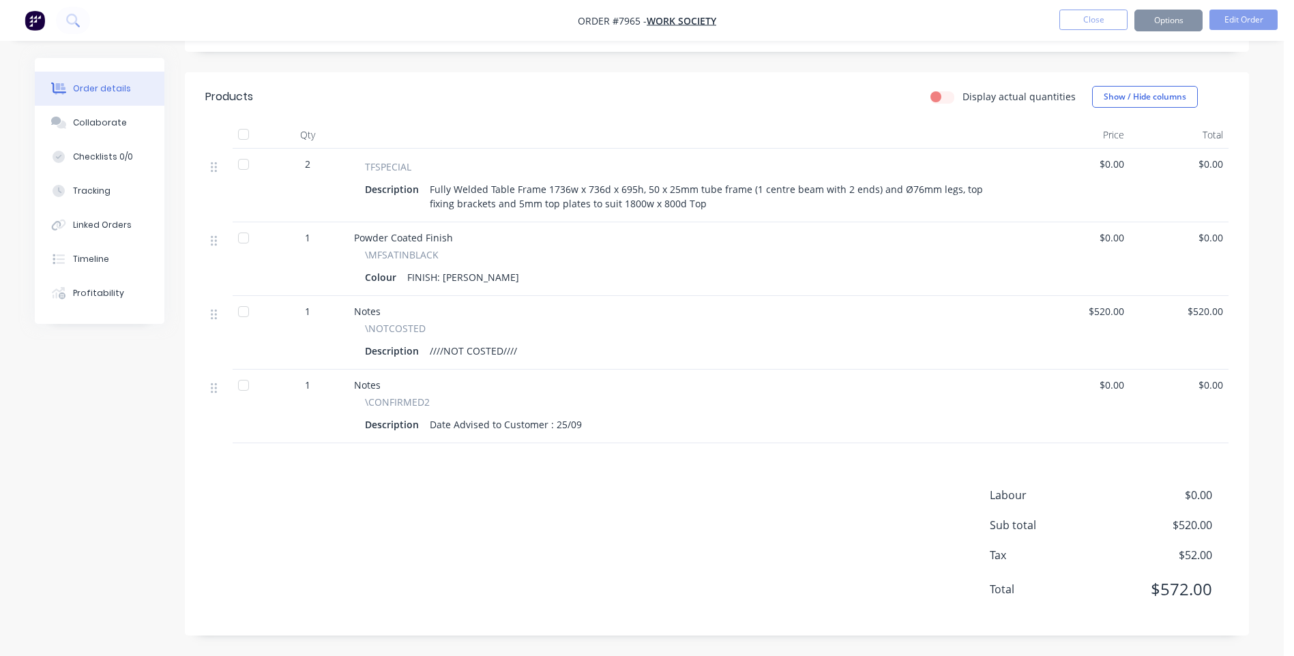
scroll to position [391, 0]
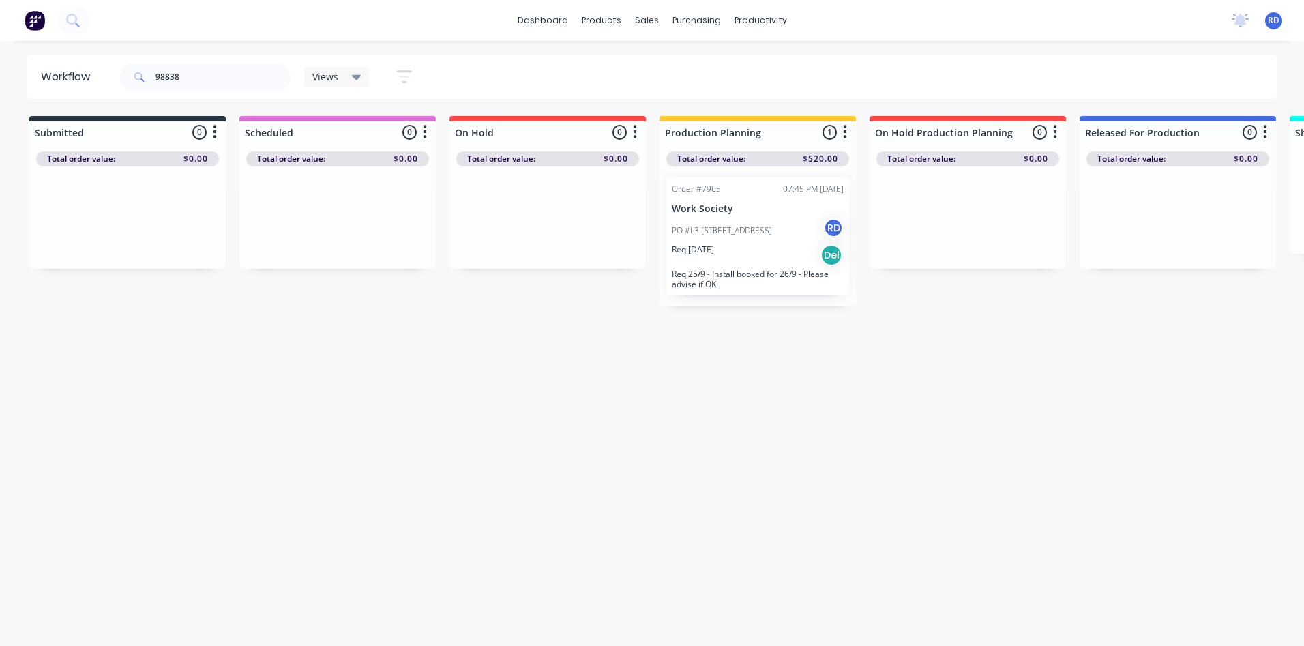
click at [749, 237] on div "PO #L3 [STREET_ADDRESS]" at bounding box center [758, 231] width 172 height 26
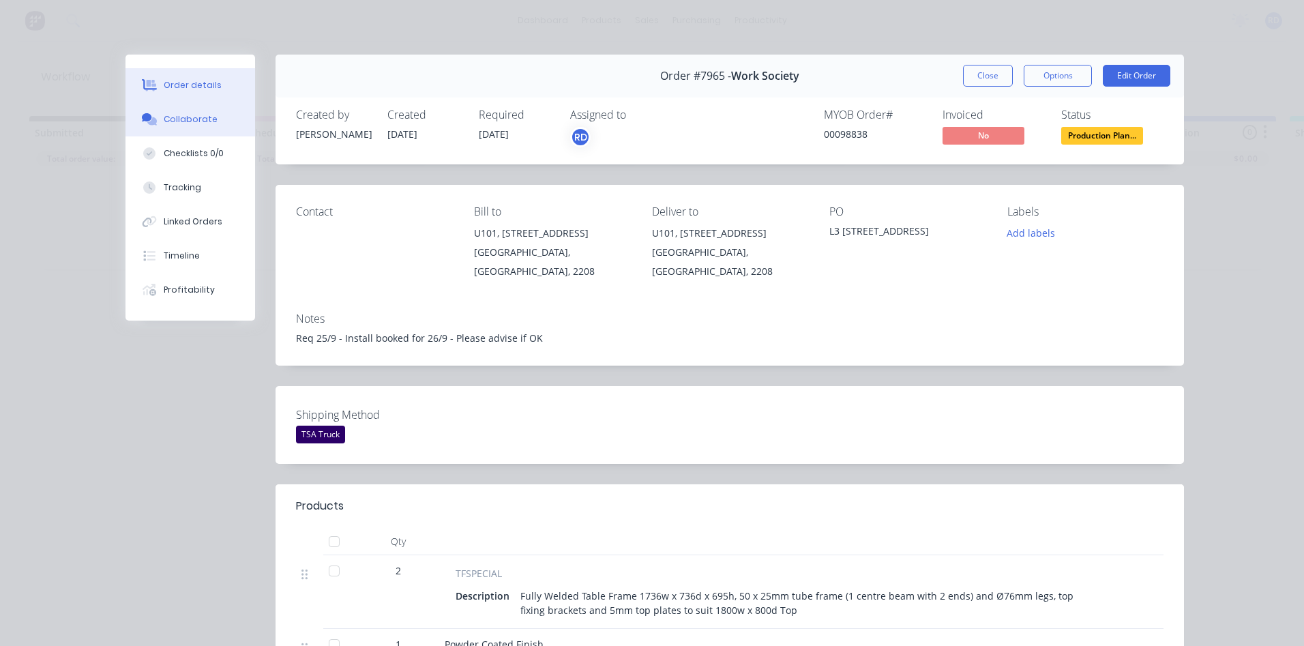
click at [170, 119] on div "Collaborate" at bounding box center [191, 119] width 54 height 12
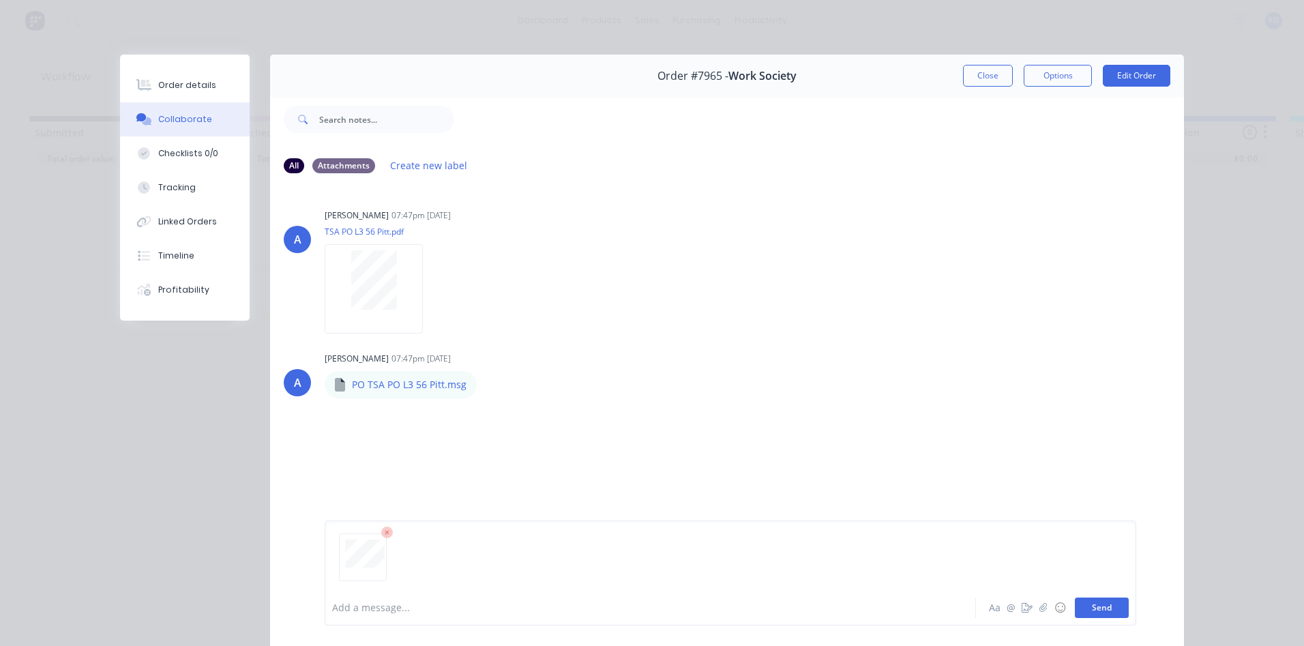
click at [1089, 608] on button "Send" at bounding box center [1102, 607] width 54 height 20
click at [1106, 611] on button "Send" at bounding box center [1102, 607] width 54 height 20
click at [990, 80] on button "Close" at bounding box center [988, 76] width 50 height 22
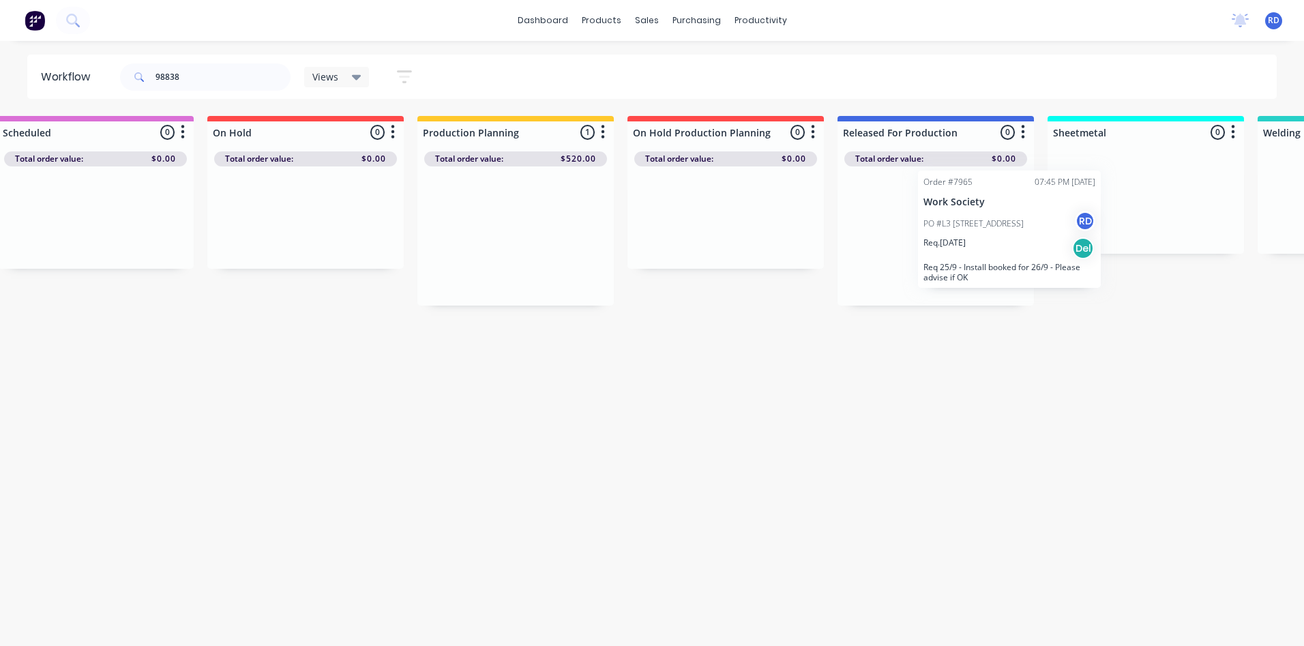
scroll to position [0, 247]
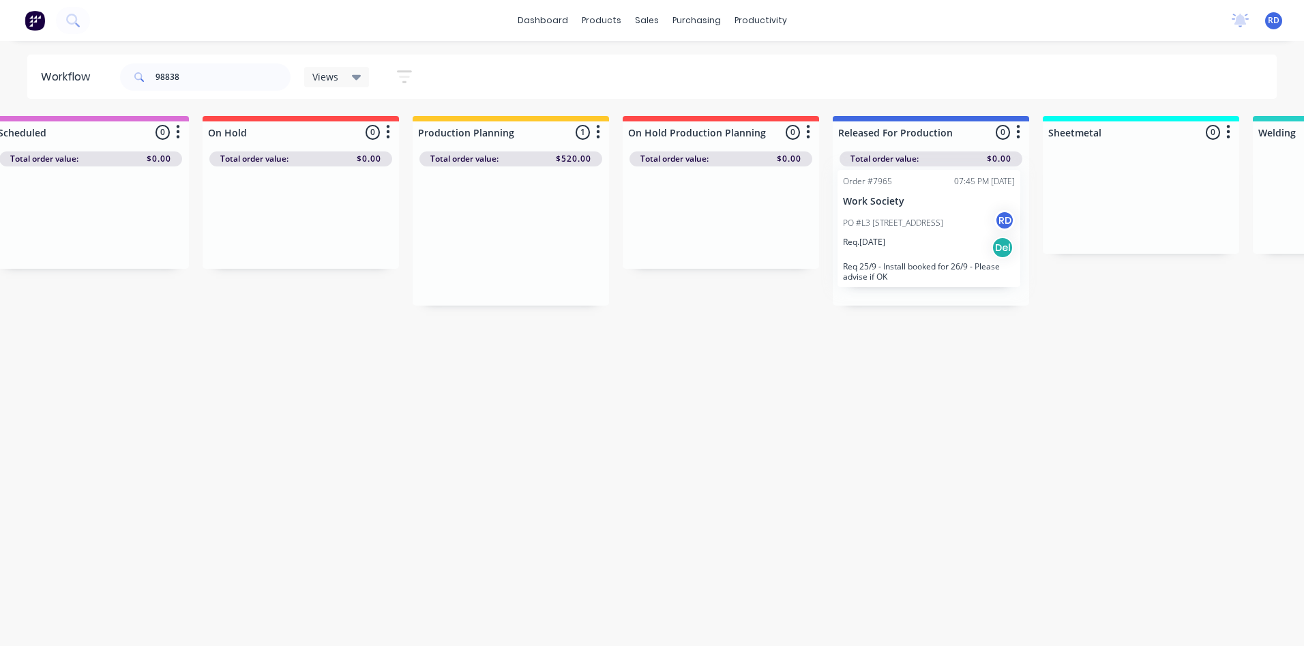
drag, startPoint x: 714, startPoint y: 236, endPoint x: 887, endPoint y: 231, distance: 172.6
click at [892, 224] on div "Submitted 0 Sort By Created date Required date Order number Customer name Most …" at bounding box center [1078, 211] width 2670 height 190
click at [880, 387] on div "Workflow 98838 Views Save new view None (Default) edit Delivery edit Production…" at bounding box center [400, 337] width 1294 height 564
click at [78, 27] on icon at bounding box center [77, 25] width 5 height 5
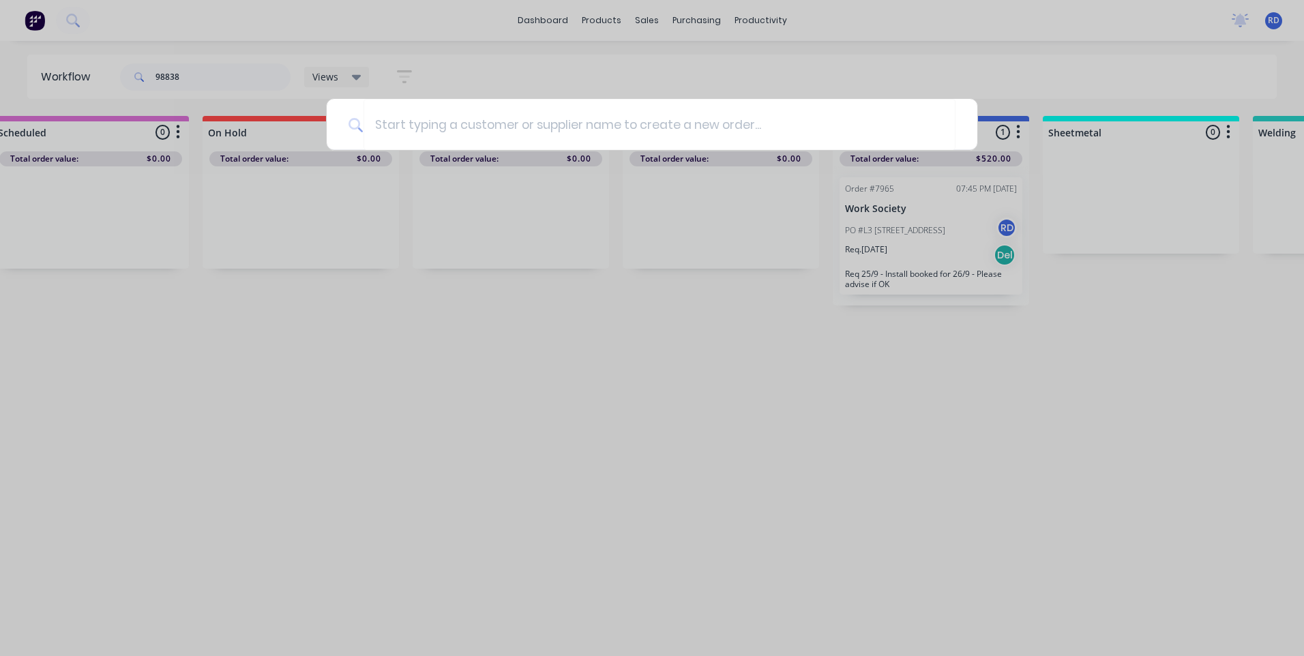
click at [524, 57] on div at bounding box center [652, 328] width 1304 height 656
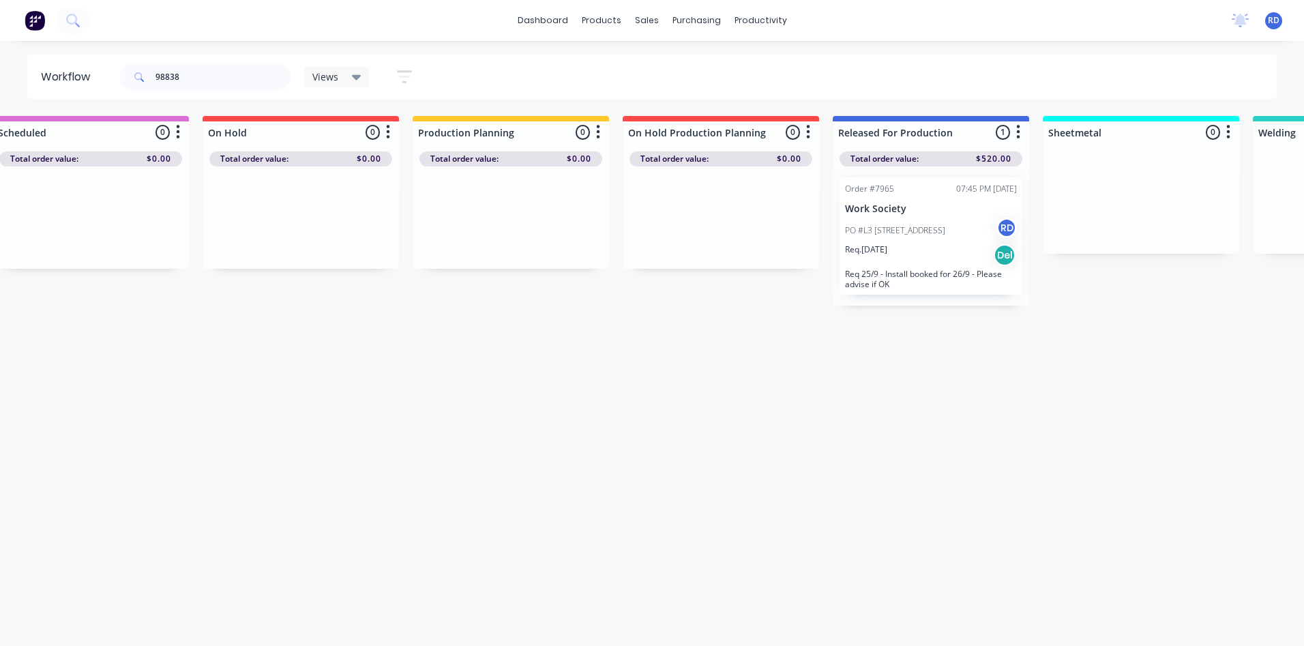
click at [398, 74] on icon "button" at bounding box center [404, 76] width 15 height 17
click at [351, 77] on div "Views" at bounding box center [336, 77] width 49 height 12
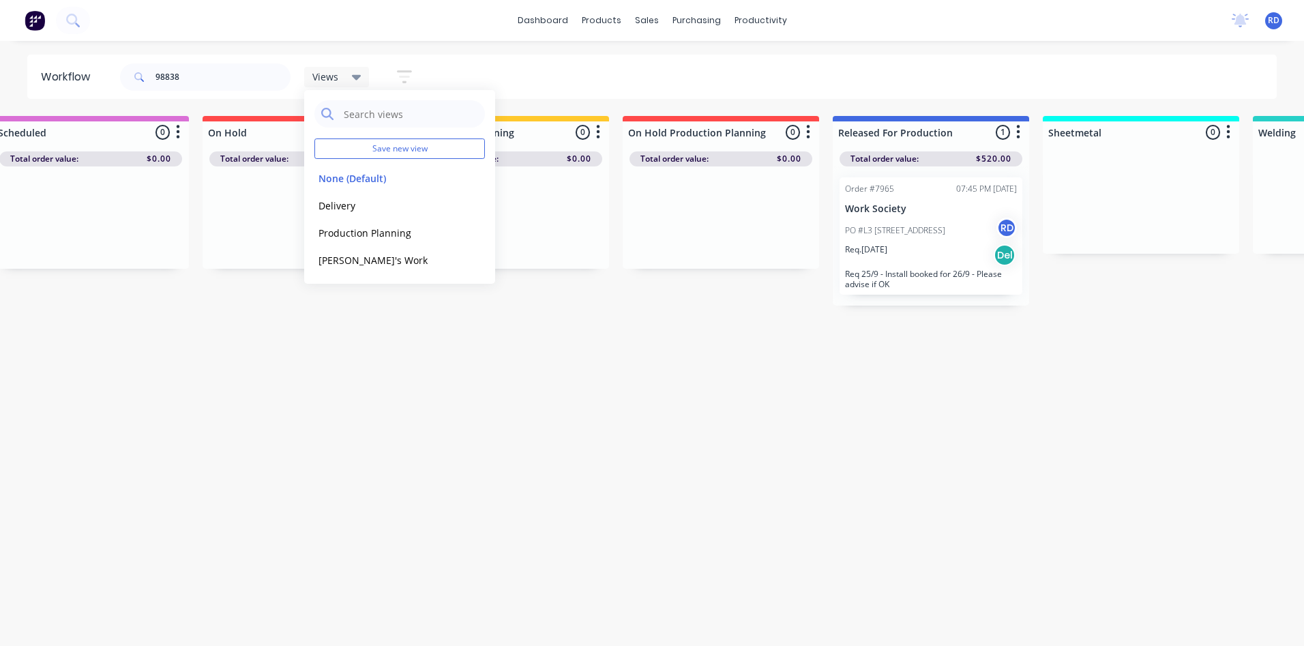
click at [570, 73] on div "98838 Views Save new view None (Default) edit Delivery edit Production Planning…" at bounding box center [697, 77] width 1160 height 41
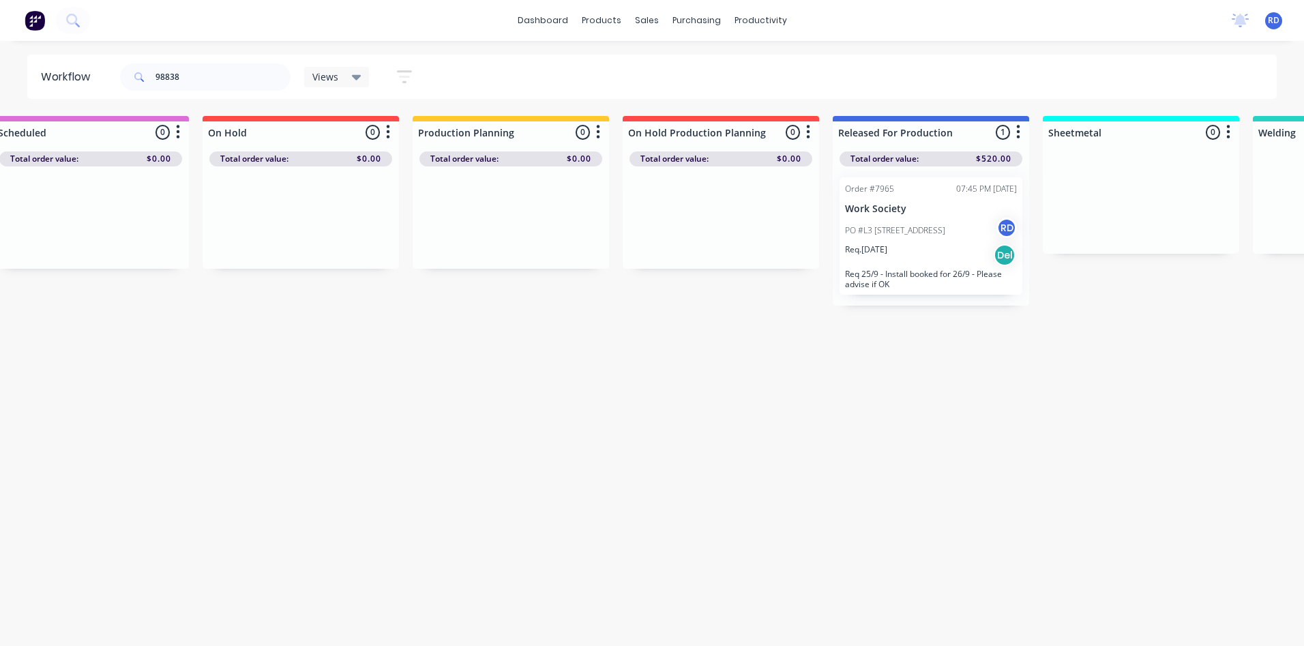
click at [40, 24] on img at bounding box center [35, 20] width 20 height 20
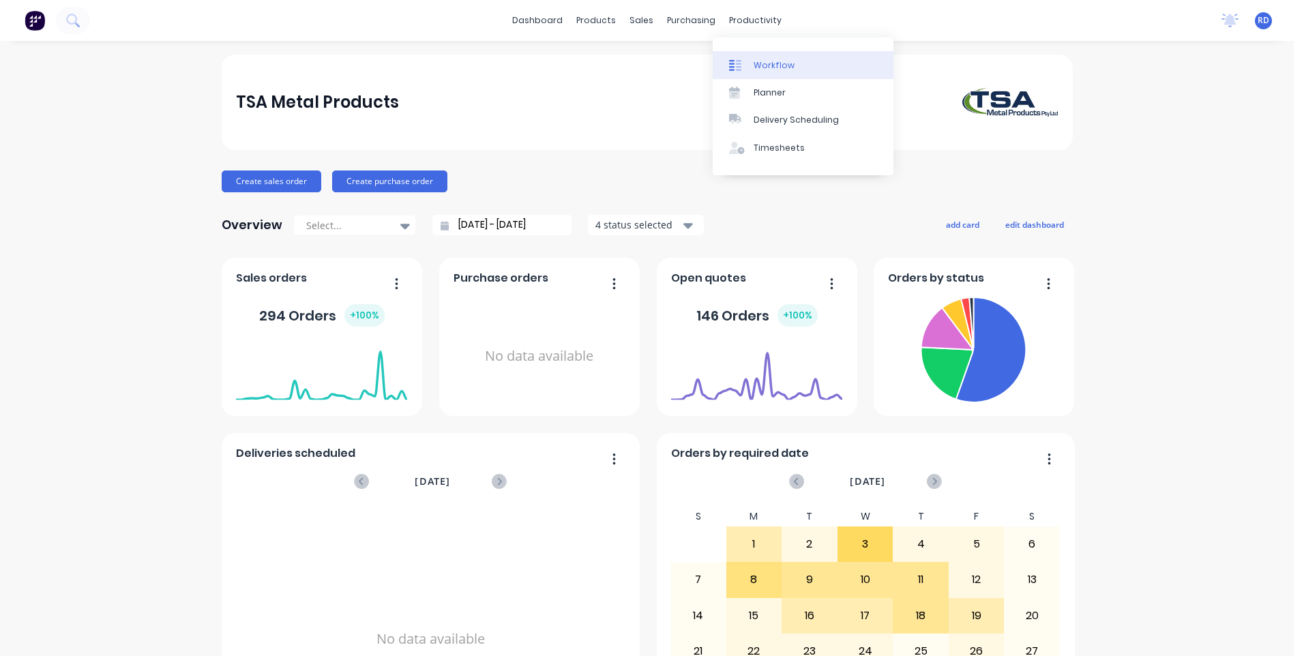
click at [772, 64] on div "Workflow" at bounding box center [774, 65] width 41 height 12
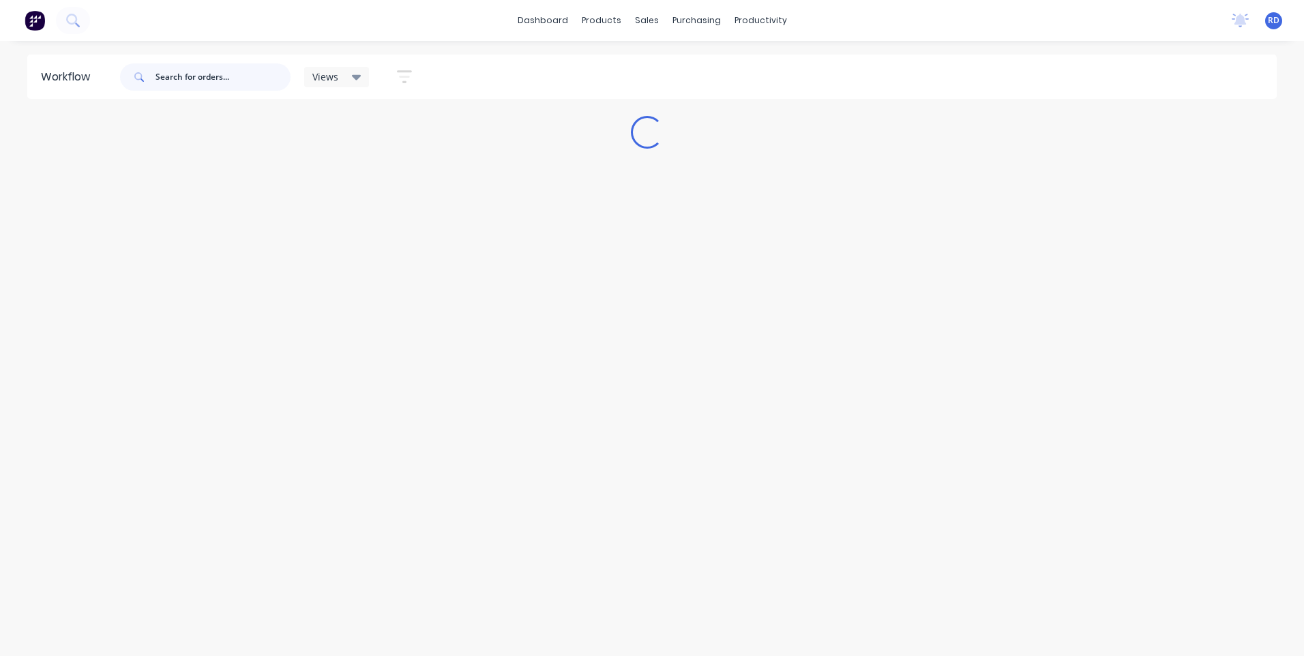
click at [161, 78] on input "text" at bounding box center [222, 76] width 135 height 27
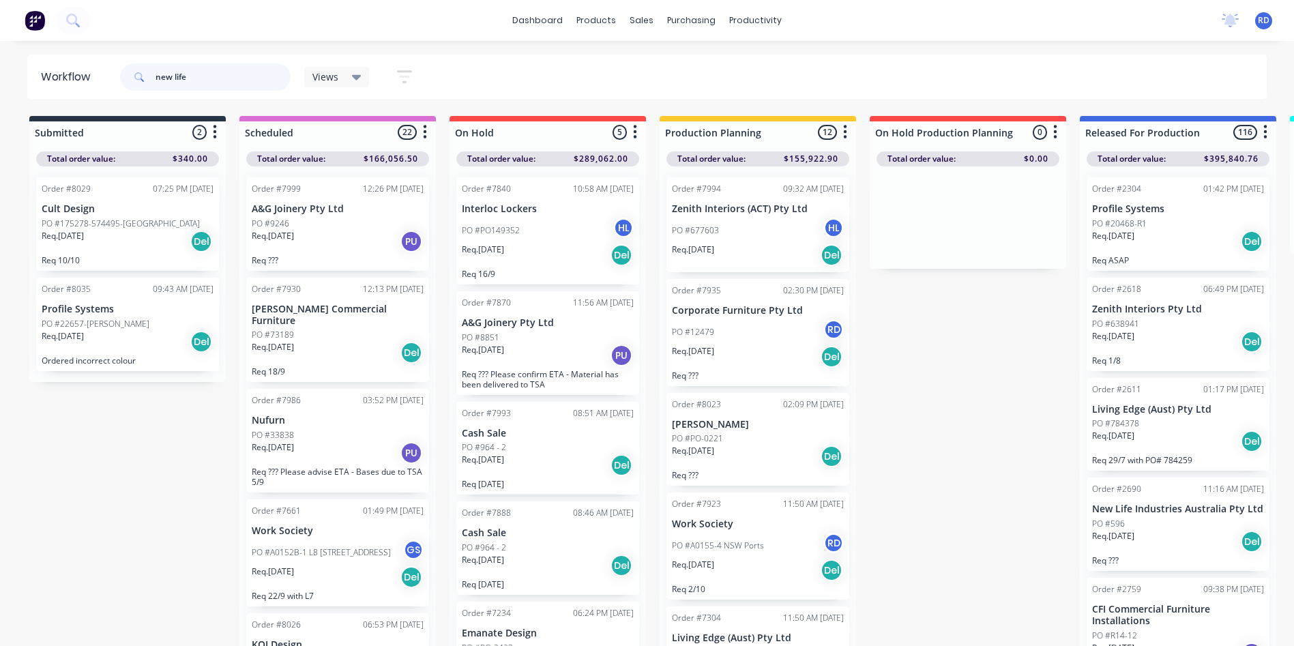
type input "new life"
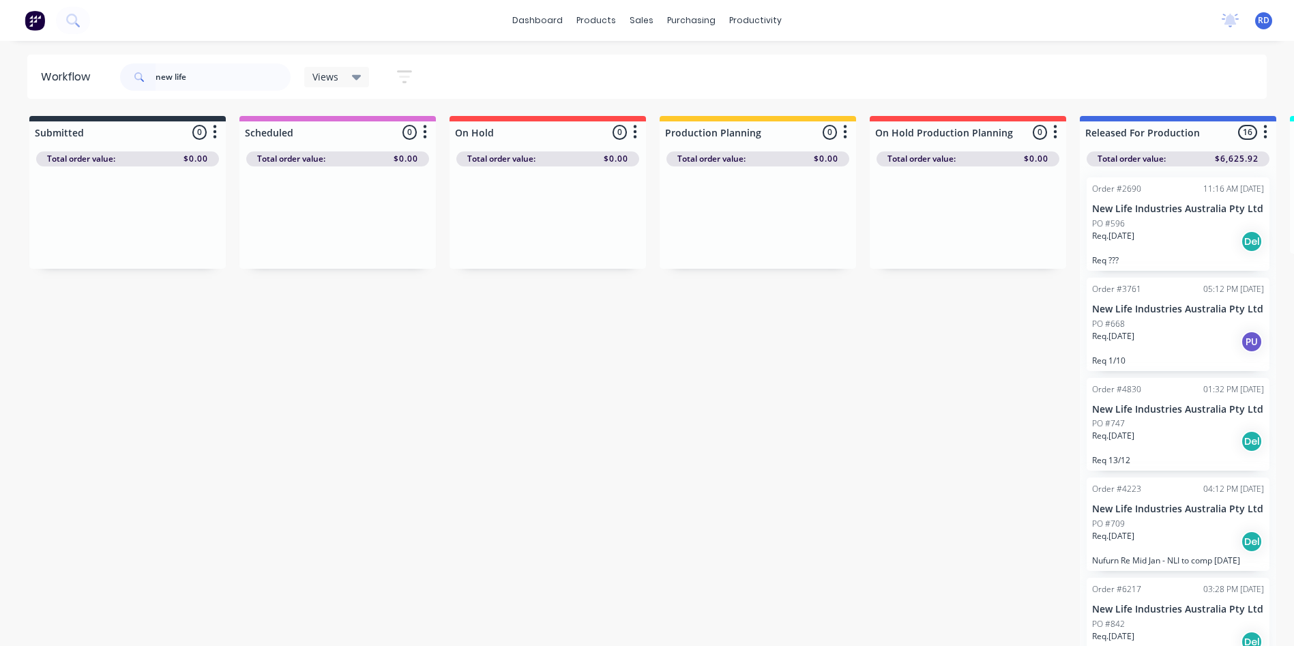
drag, startPoint x: 196, startPoint y: 75, endPoint x: 128, endPoint y: 89, distance: 70.2
click at [128, 89] on div "new life" at bounding box center [205, 76] width 170 height 27
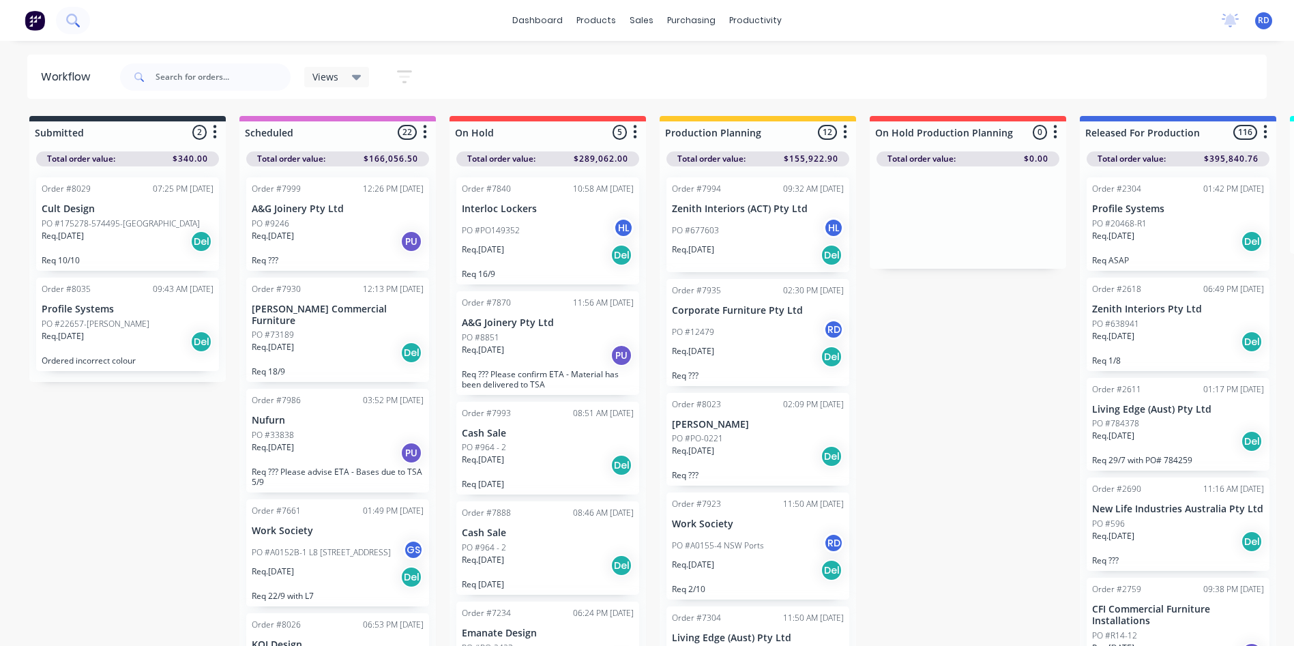
click at [68, 21] on icon at bounding box center [71, 19] width 11 height 11
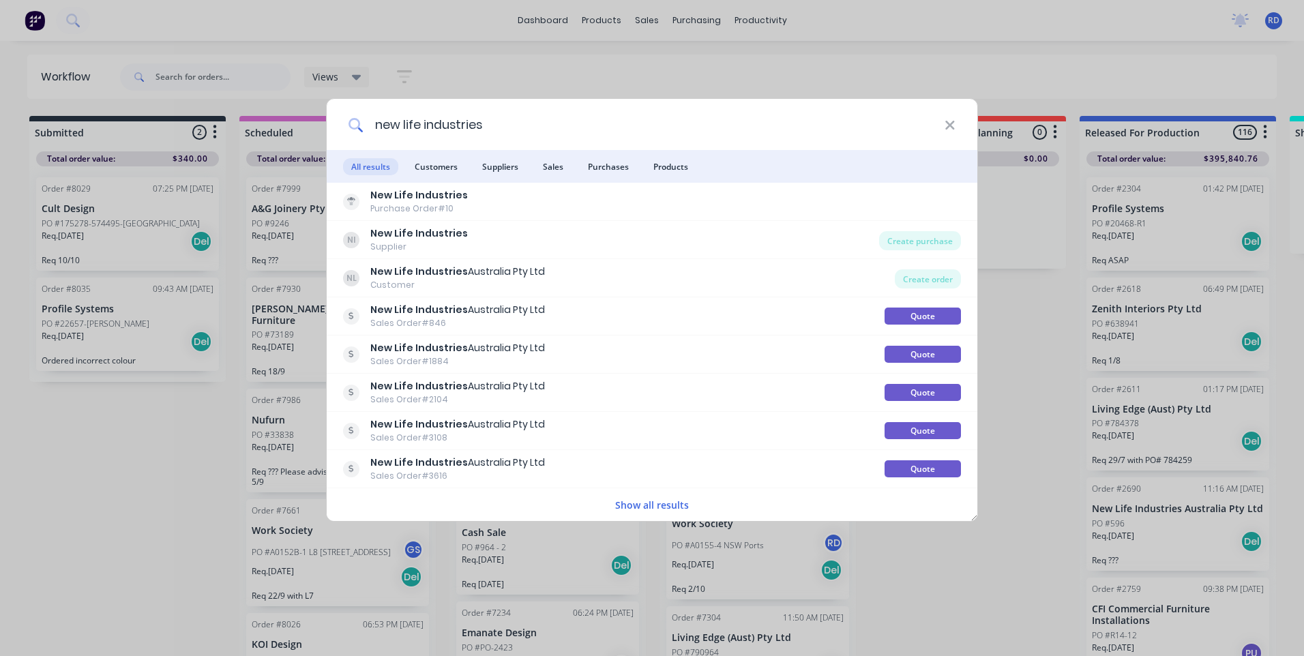
type input "new life industries"
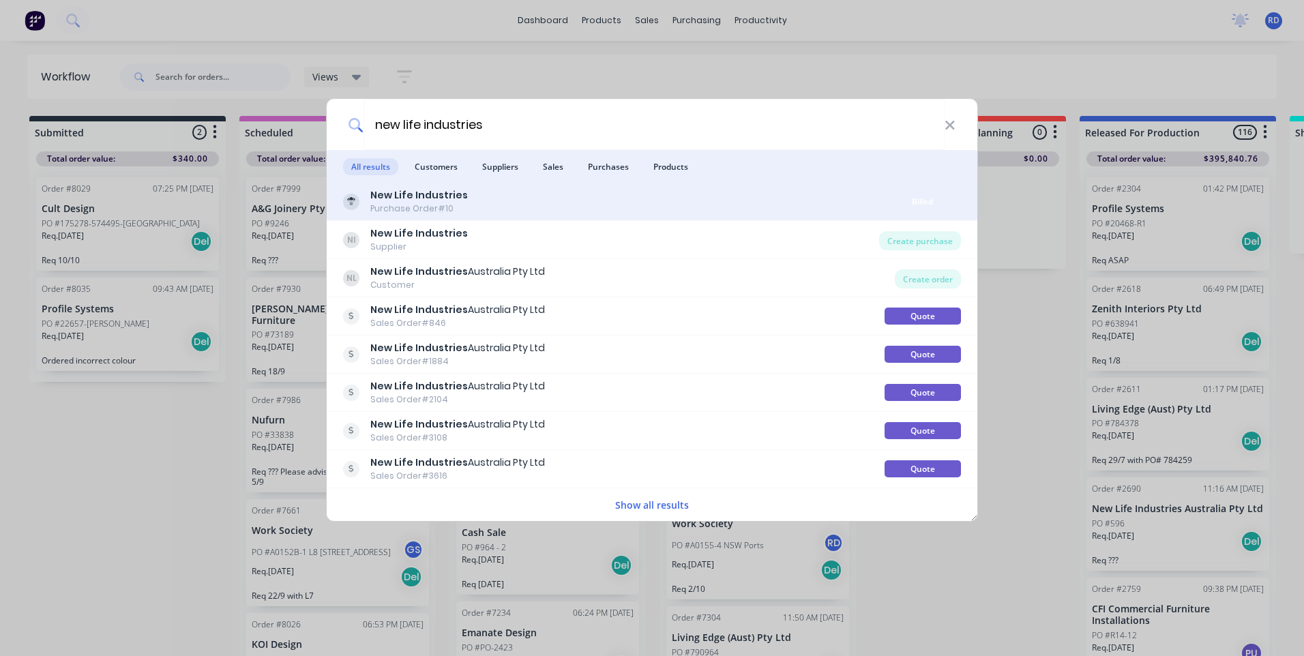
click at [500, 196] on div "New Life Industries Purchase Order #10" at bounding box center [613, 201] width 541 height 27
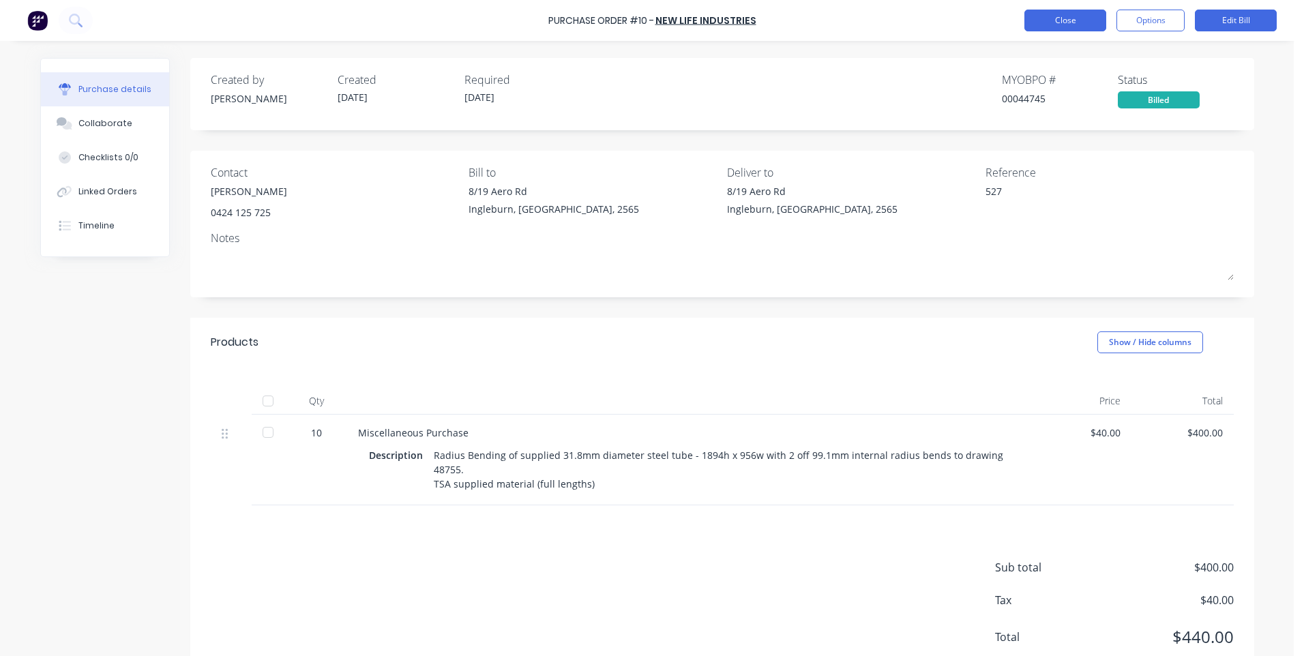
click at [1064, 27] on button "Close" at bounding box center [1065, 21] width 82 height 22
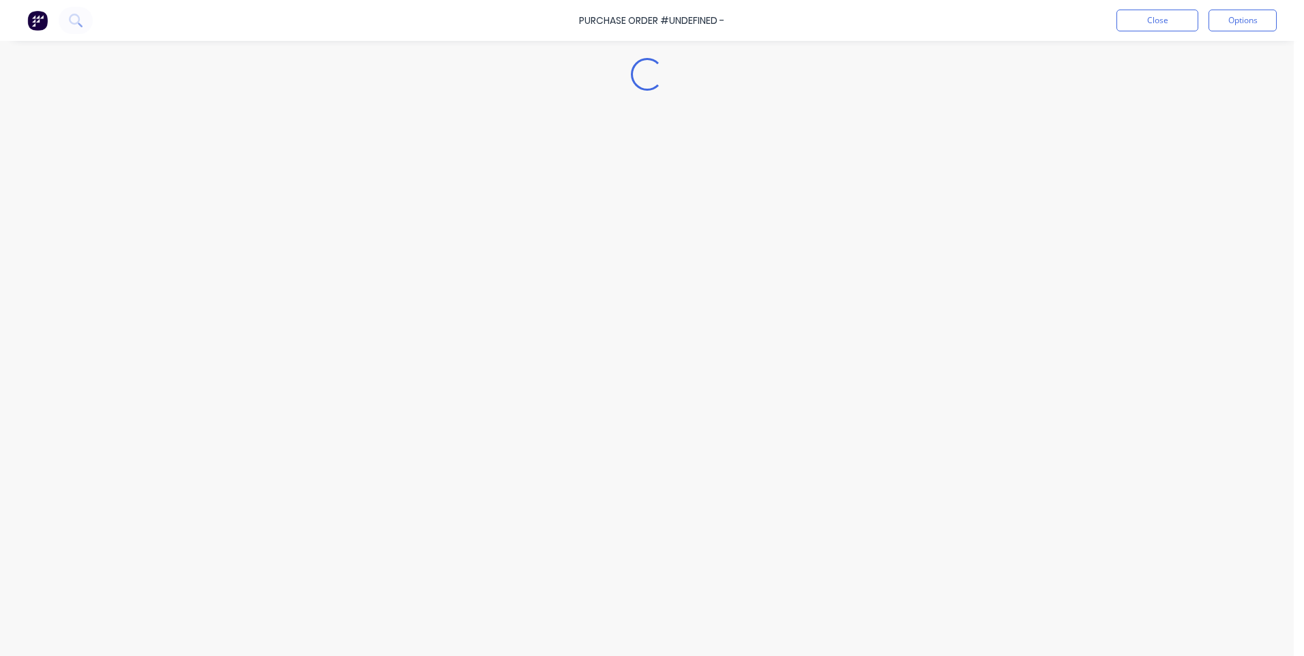
type textarea "x"
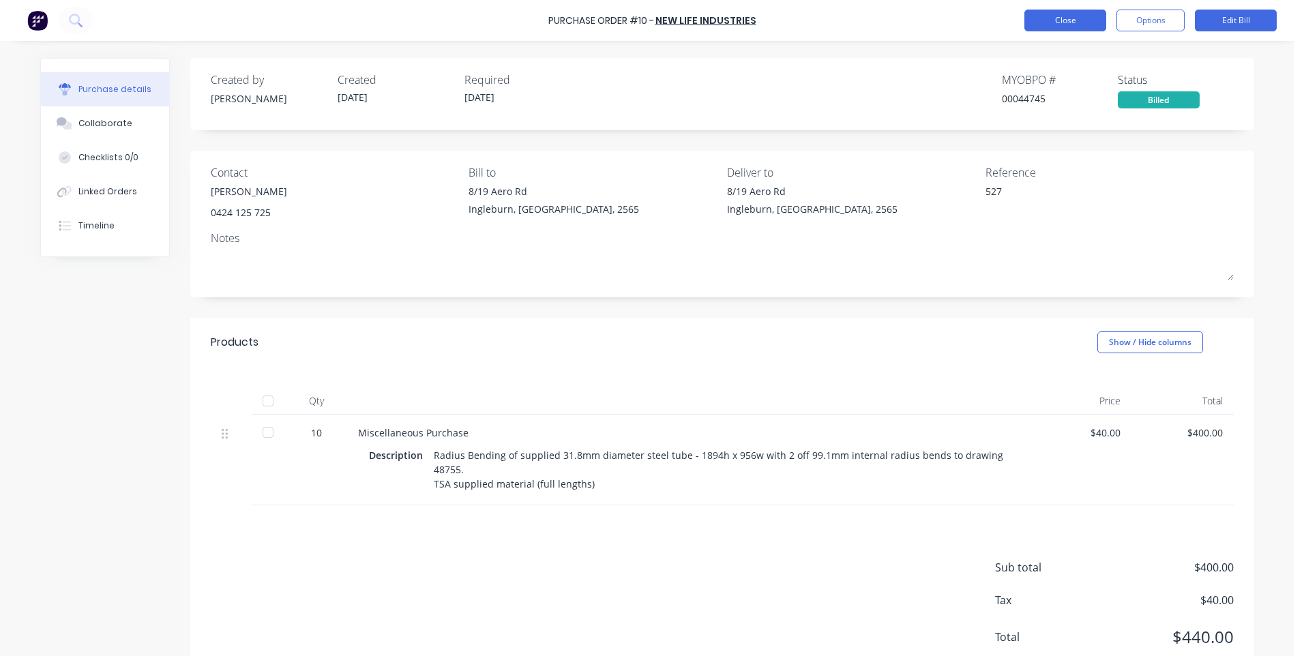
click at [1075, 25] on button "Close" at bounding box center [1065, 21] width 82 height 22
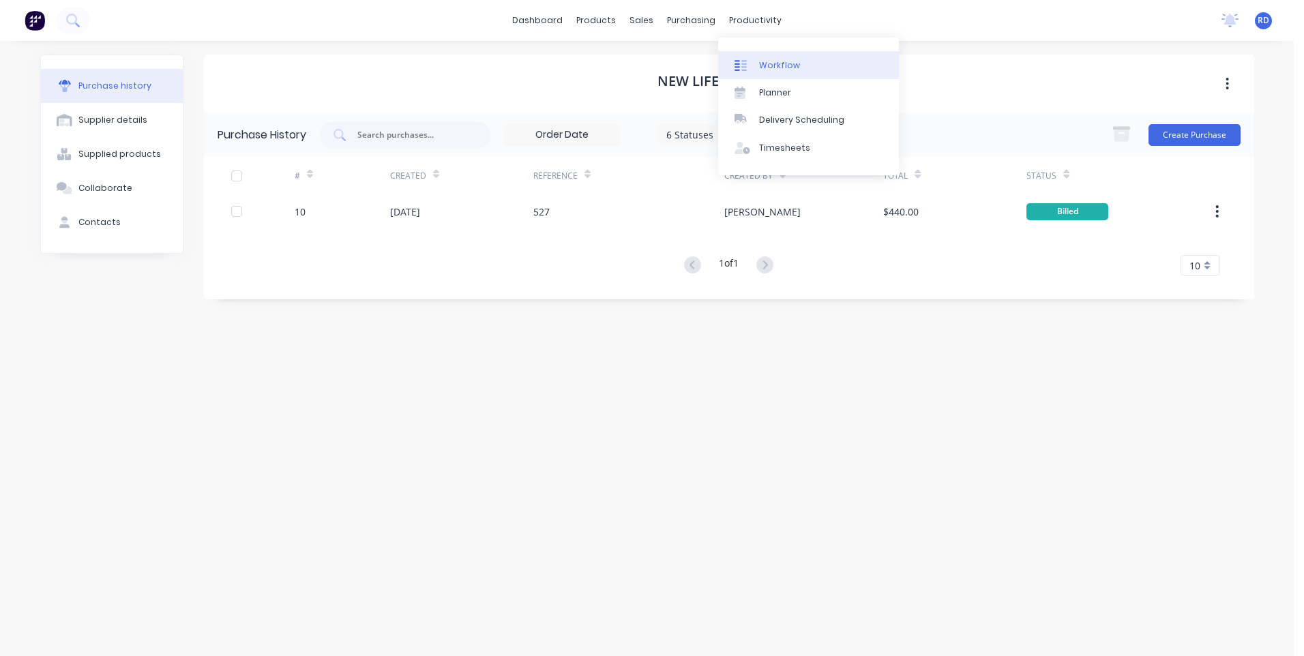
click at [766, 59] on div "Workflow" at bounding box center [779, 65] width 41 height 12
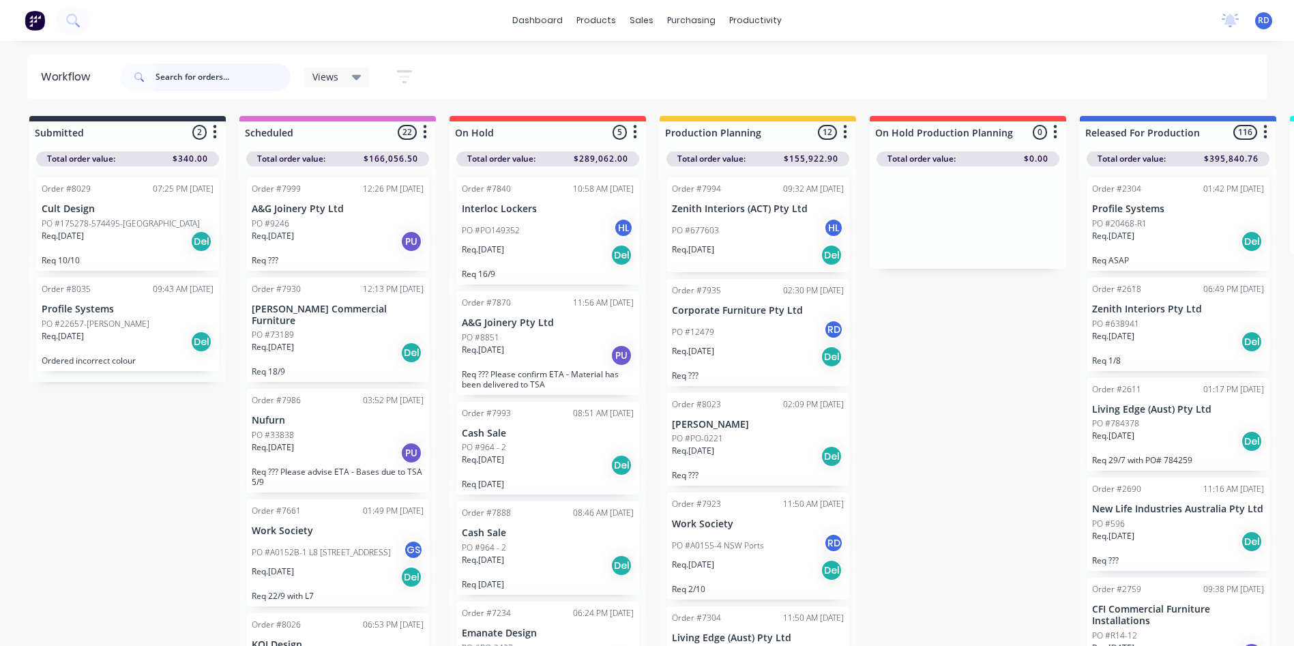
click at [173, 75] on input "text" at bounding box center [222, 76] width 135 height 27
type input "new life industries"
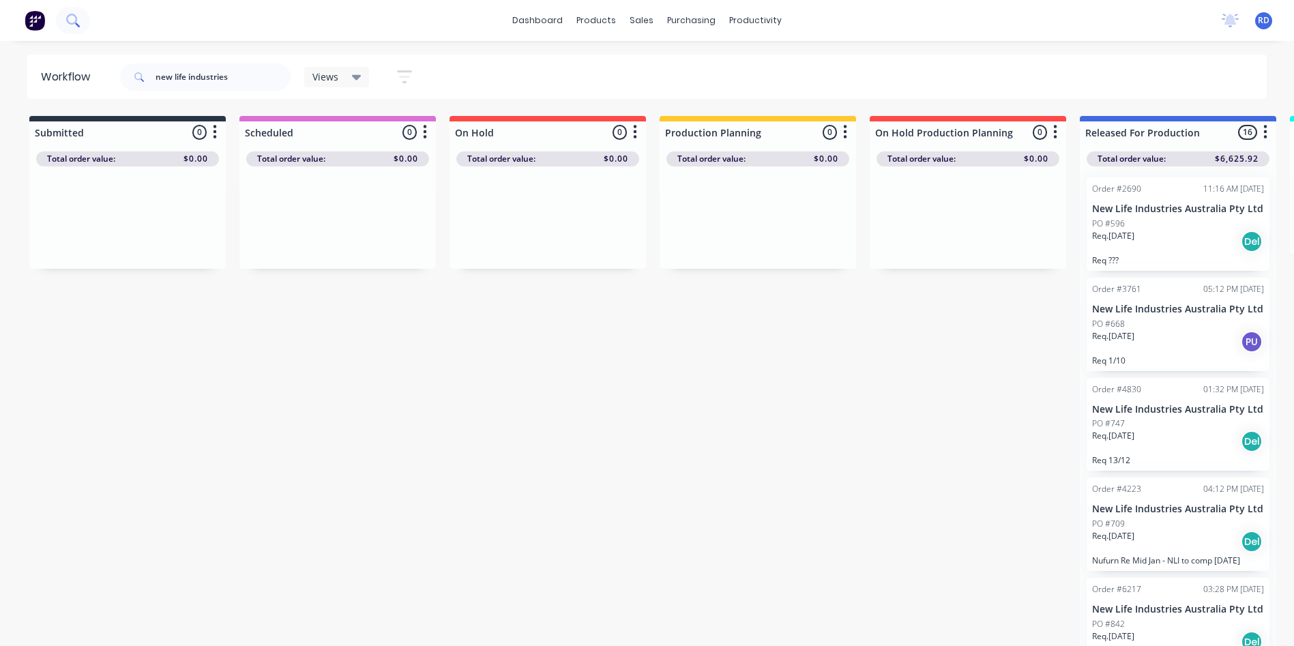
click at [76, 22] on icon at bounding box center [71, 19] width 11 height 11
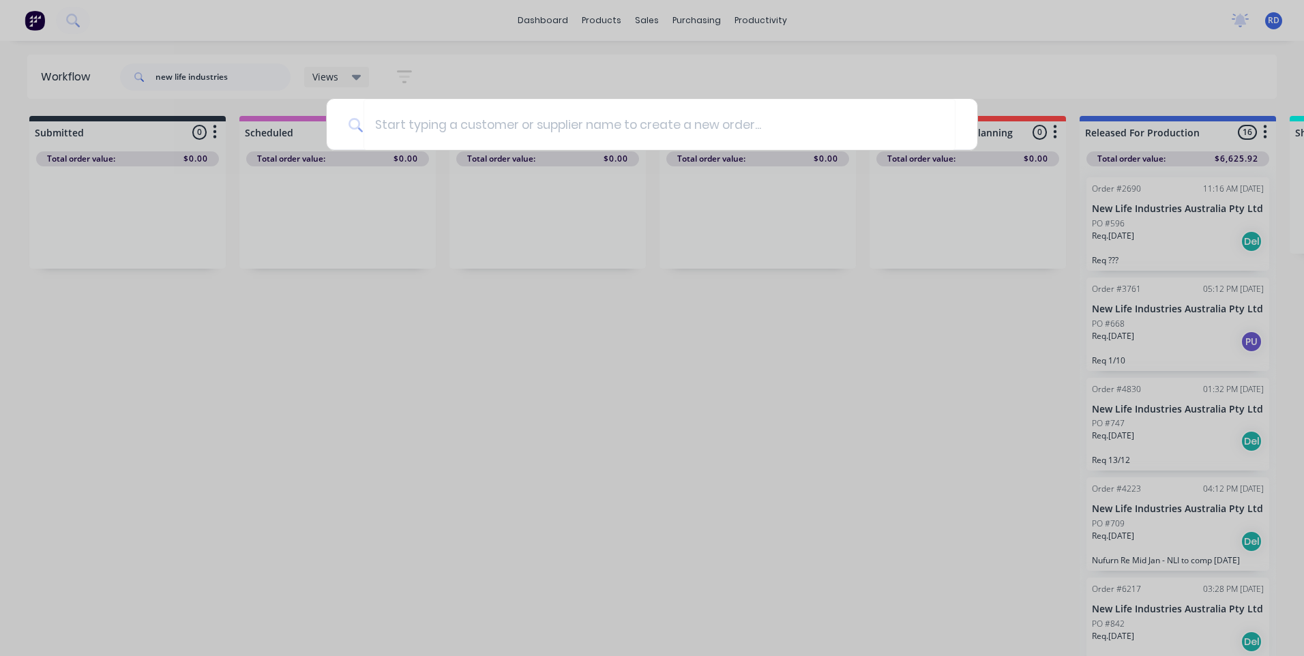
click at [259, 80] on div at bounding box center [652, 328] width 1304 height 656
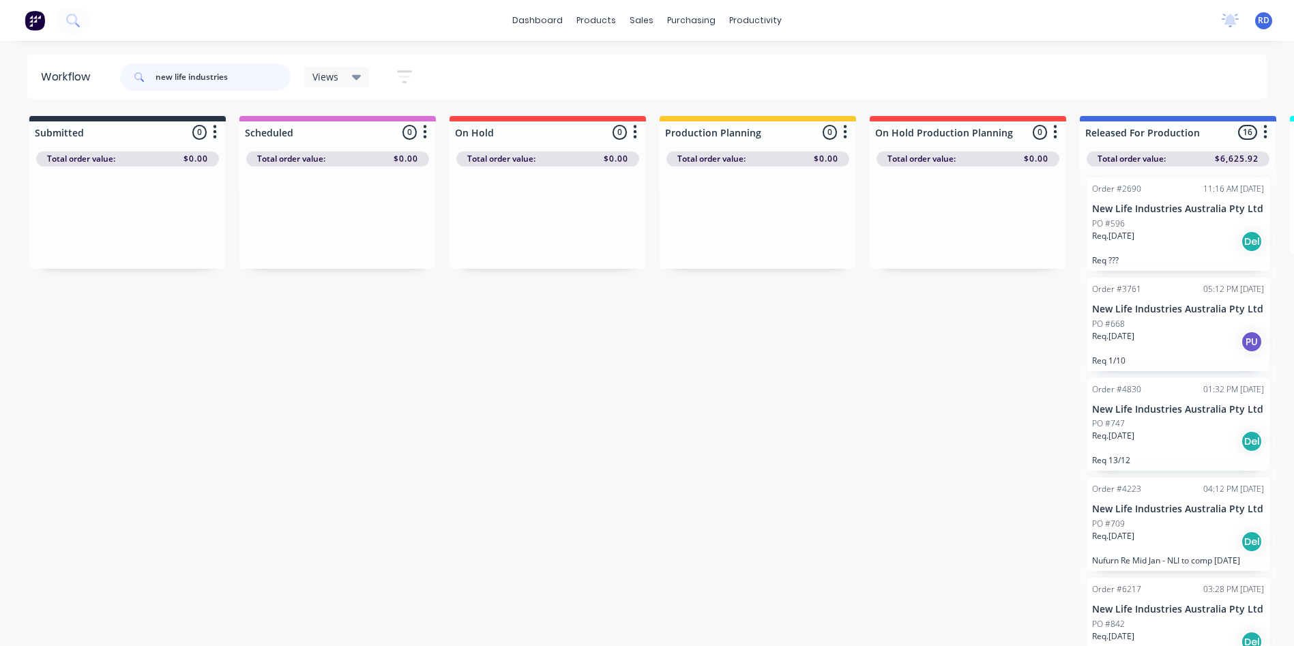
drag, startPoint x: 242, startPoint y: 74, endPoint x: 91, endPoint y: 79, distance: 150.8
click at [92, 79] on header "Workflow new life industries Views Save new view None (Default) edit Delivery e…" at bounding box center [647, 77] width 1240 height 44
click at [74, 24] on icon at bounding box center [71, 19] width 11 height 11
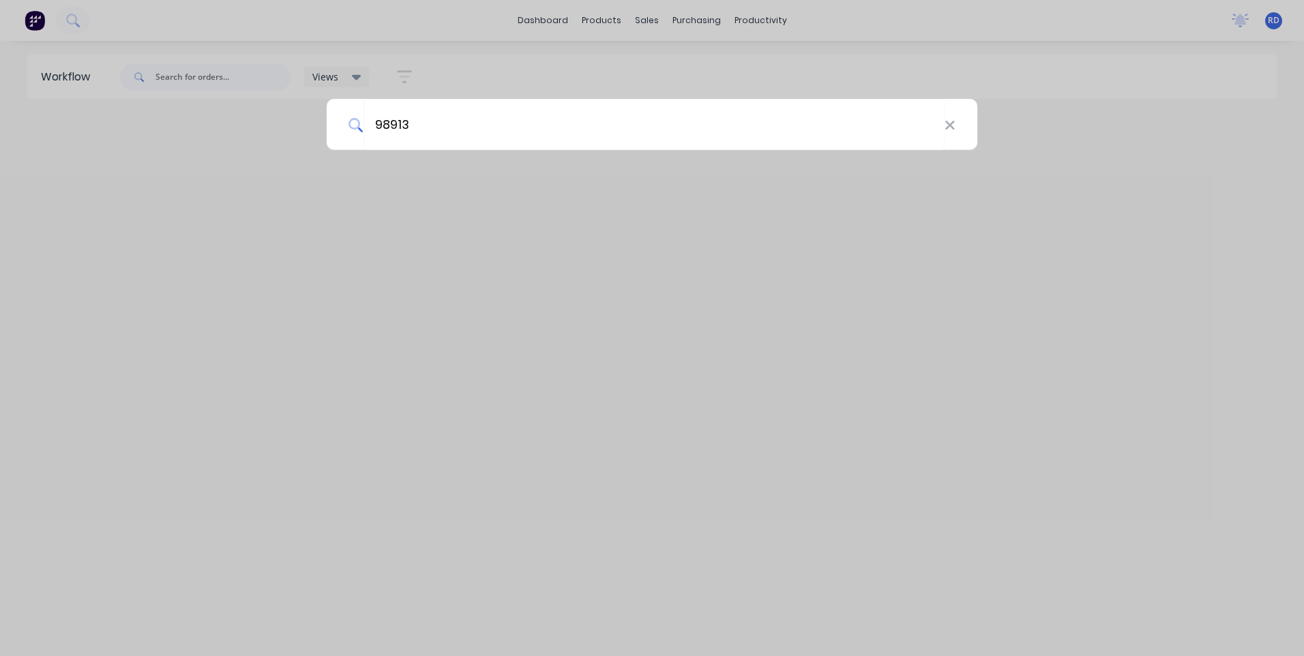
type input "98913"
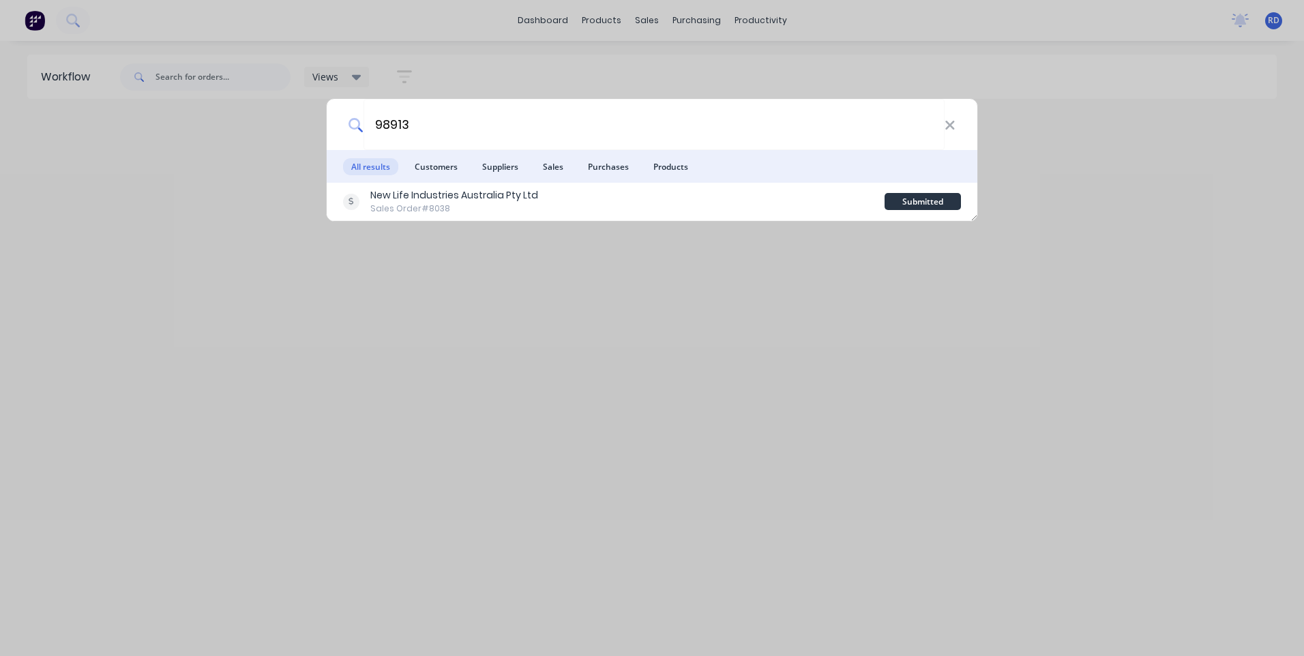
click at [236, 175] on div "98913 All results Customers Suppliers Sales Purchases Products New Life Industr…" at bounding box center [652, 328] width 1304 height 656
